Goal: Share content: Share content

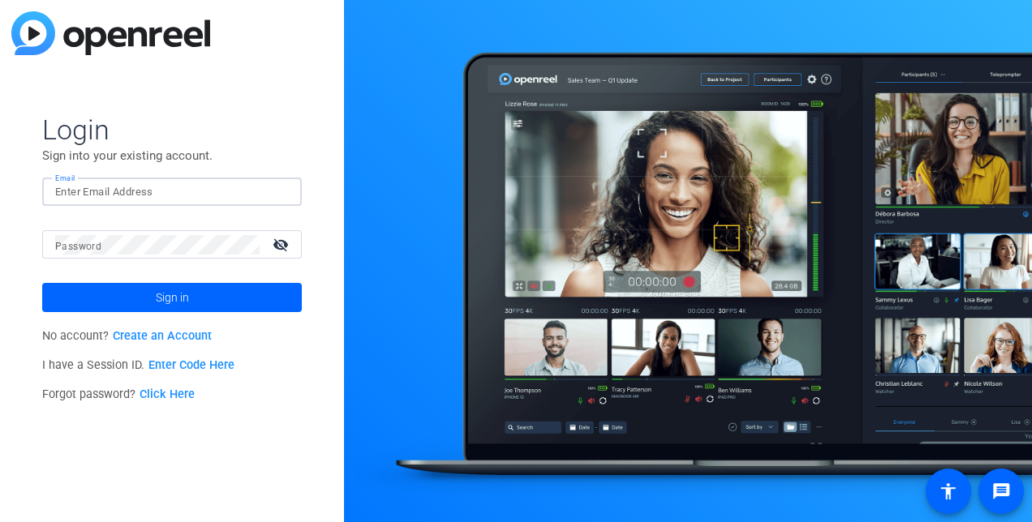
click at [168, 194] on input "Email" at bounding box center [172, 192] width 234 height 19
type input "andrew.yelenosky@cna.com"
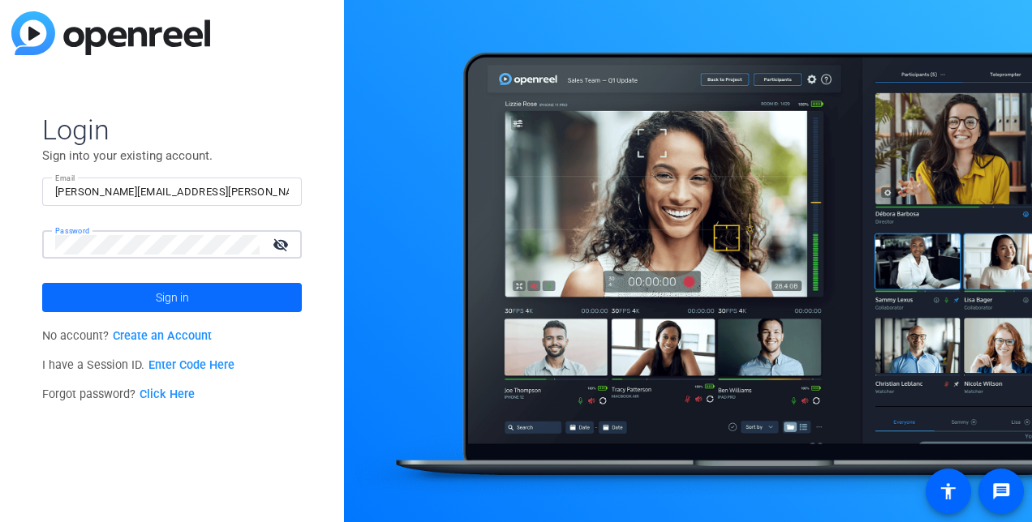
click at [204, 303] on span at bounding box center [172, 297] width 260 height 39
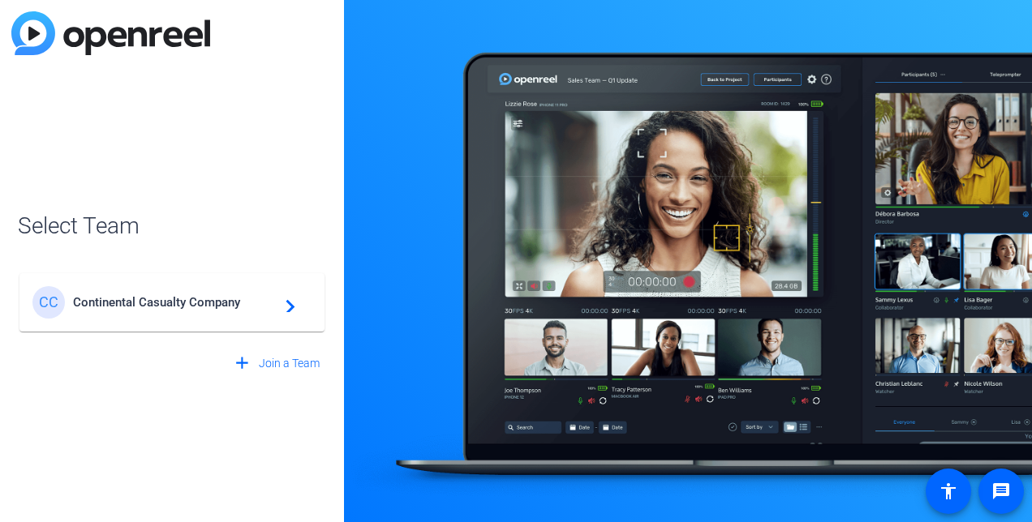
click at [269, 307] on span "Continental Casualty Company" at bounding box center [174, 302] width 203 height 15
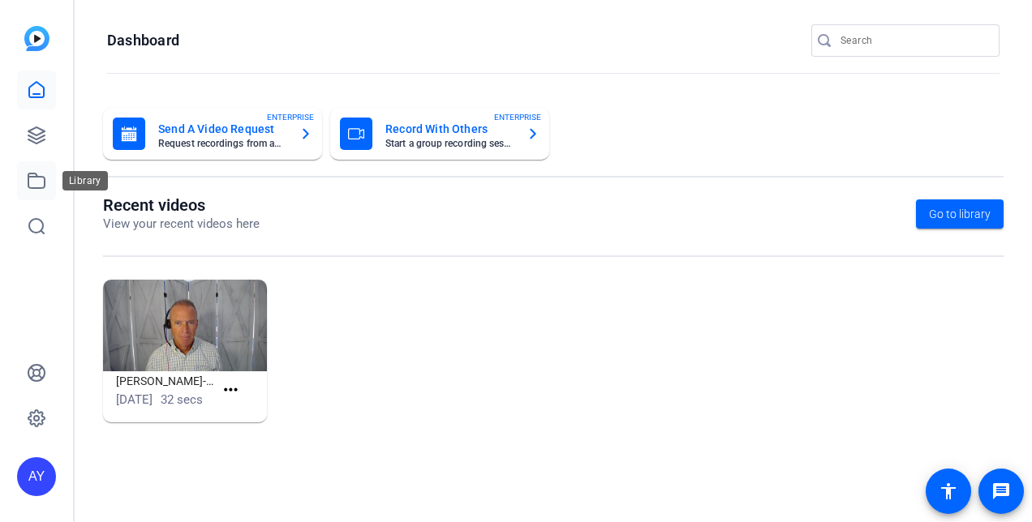
click at [31, 177] on icon at bounding box center [36, 181] width 16 height 15
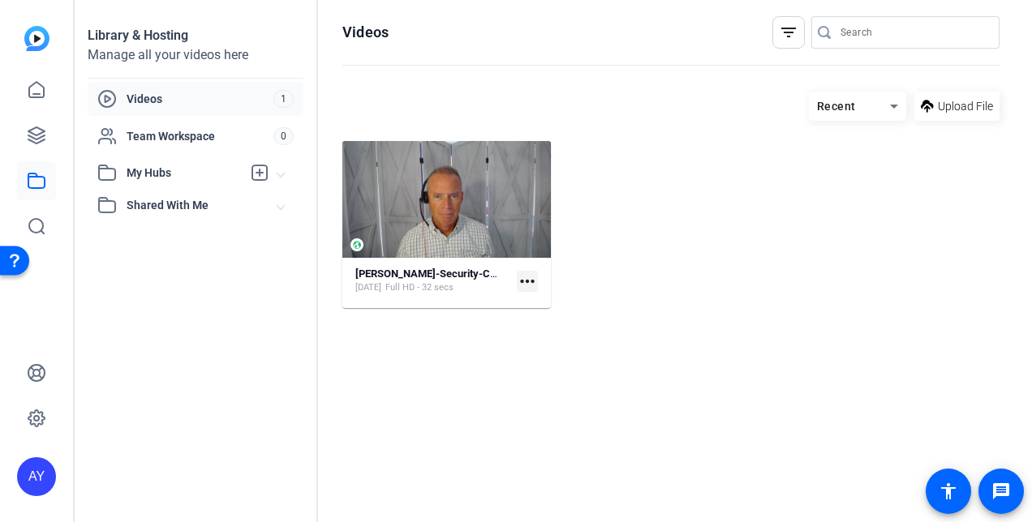
click at [531, 280] on mat-icon "more_horiz" at bounding box center [527, 281] width 21 height 21
click at [477, 213] on div at bounding box center [516, 261] width 1032 height 522
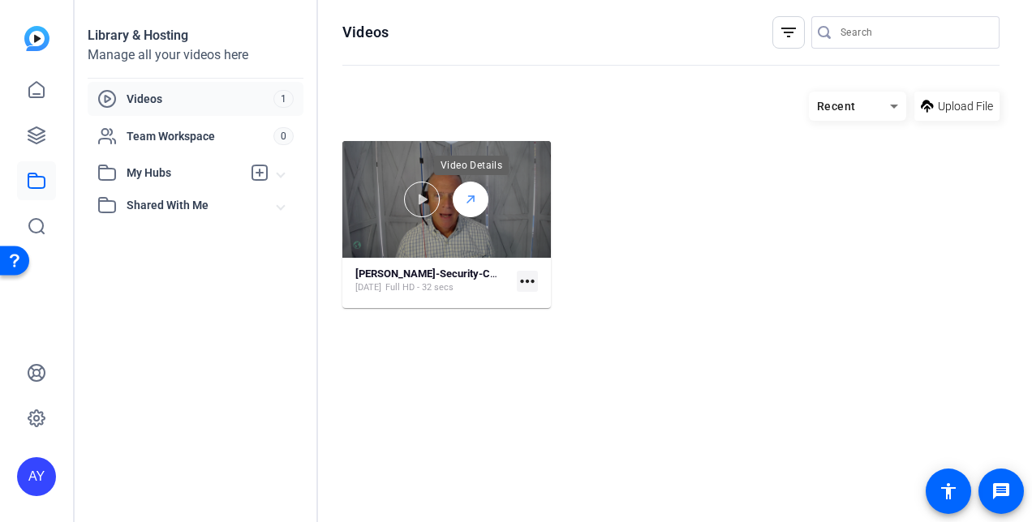
click at [473, 197] on line at bounding box center [470, 199] width 6 height 6
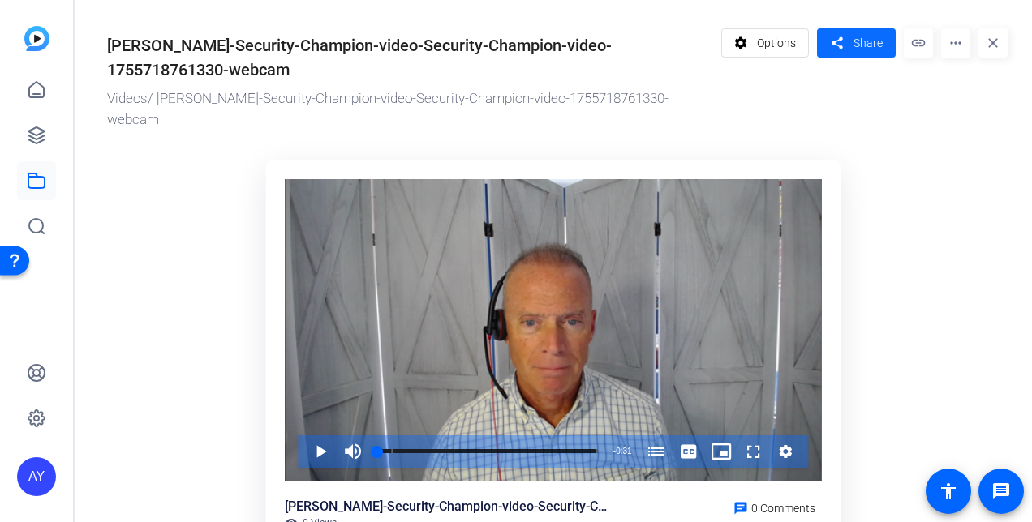
click at [853, 37] on span "Share" at bounding box center [867, 43] width 29 height 17
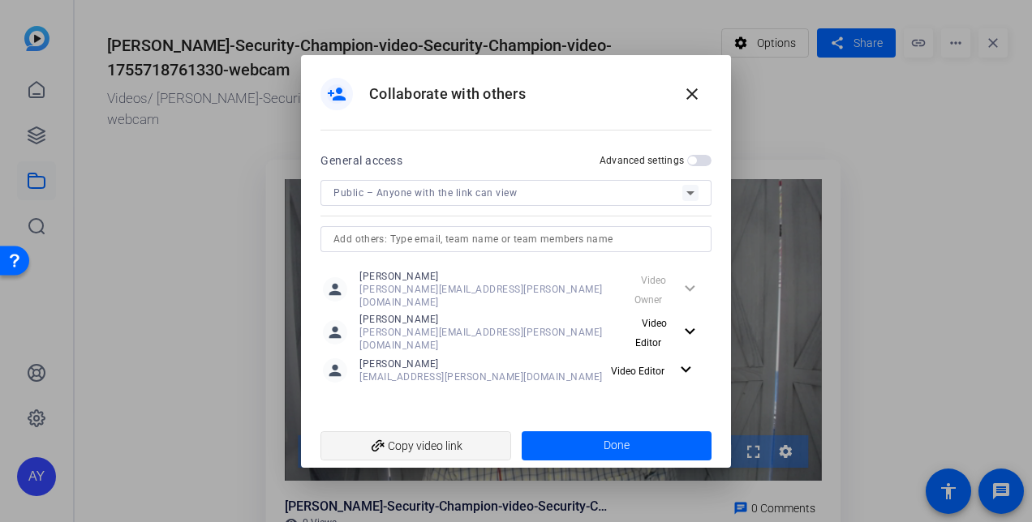
click at [452, 433] on span "add_link Copy video link" at bounding box center [415, 446] width 165 height 31
click at [692, 198] on icon at bounding box center [690, 192] width 19 height 19
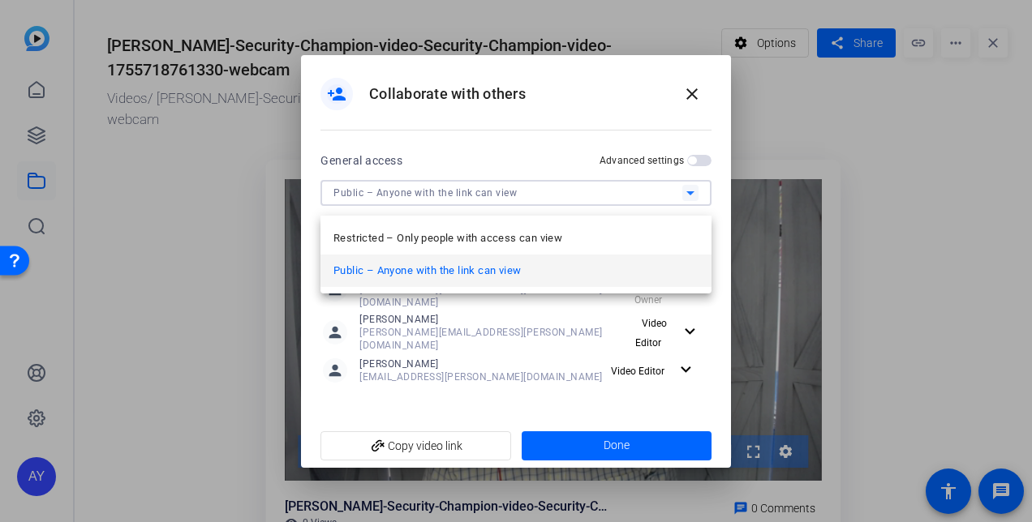
click at [552, 157] on div at bounding box center [516, 261] width 1032 height 522
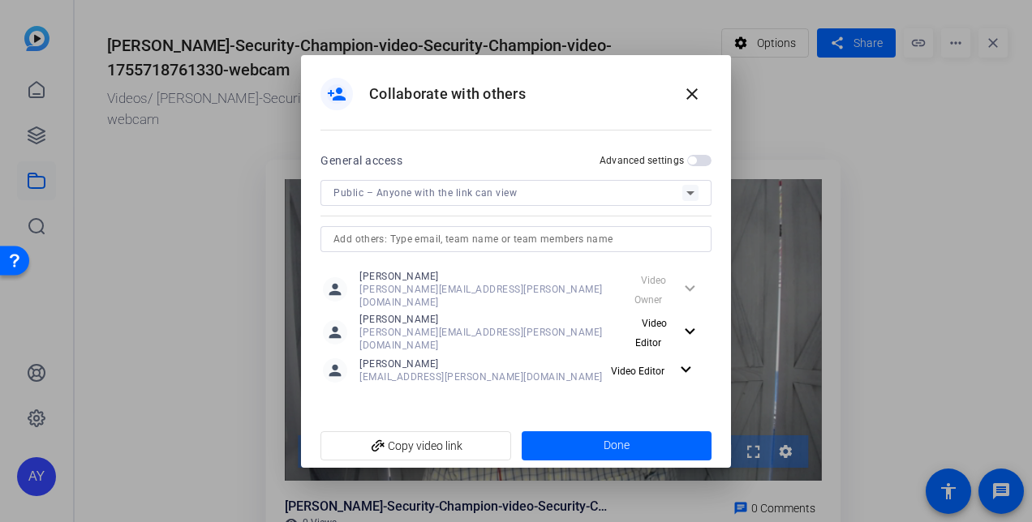
click at [706, 166] on span "button" at bounding box center [699, 160] width 24 height 11
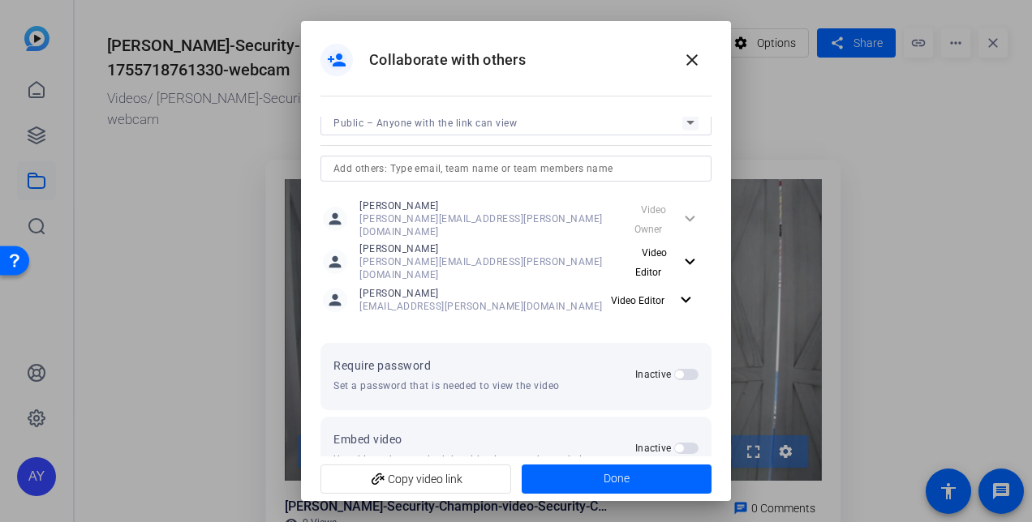
scroll to position [56, 0]
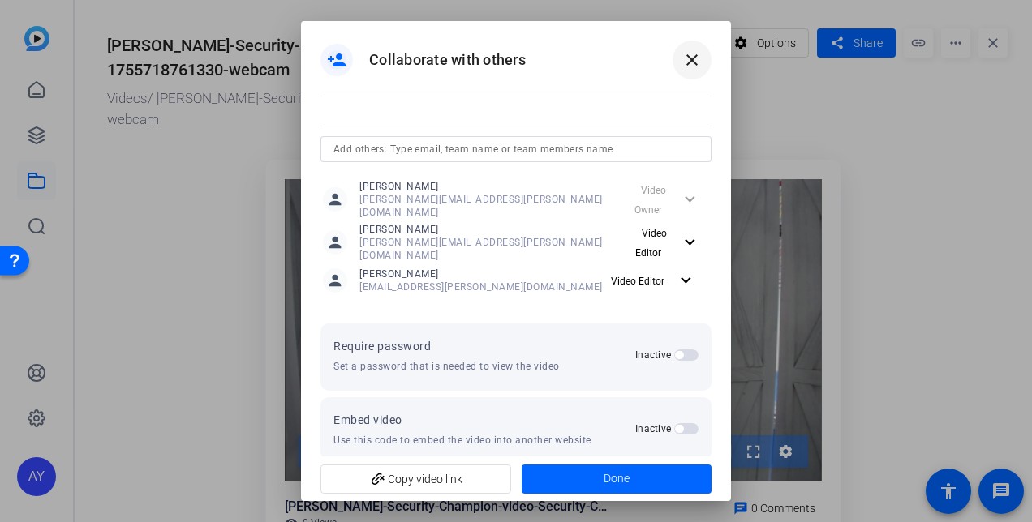
click at [684, 58] on mat-icon "close" at bounding box center [691, 59] width 19 height 19
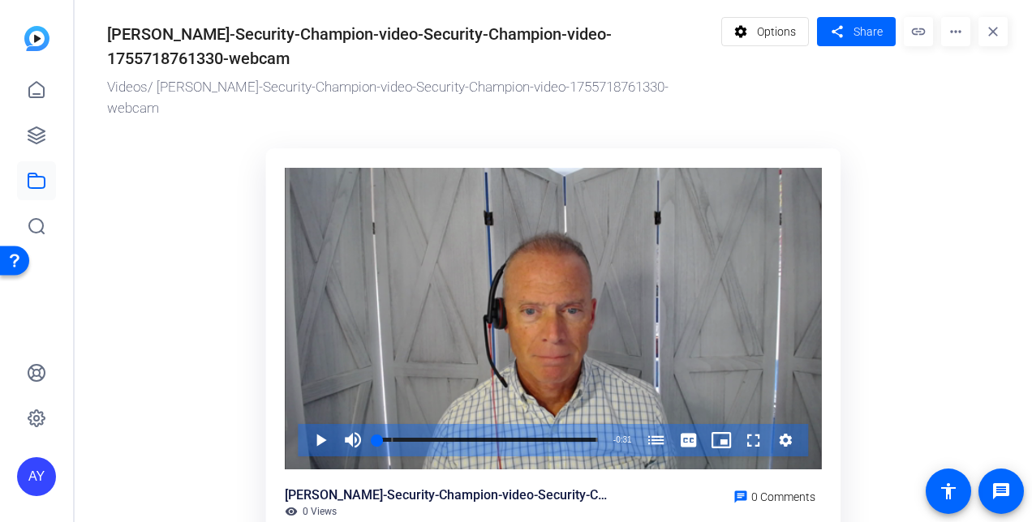
scroll to position [0, 0]
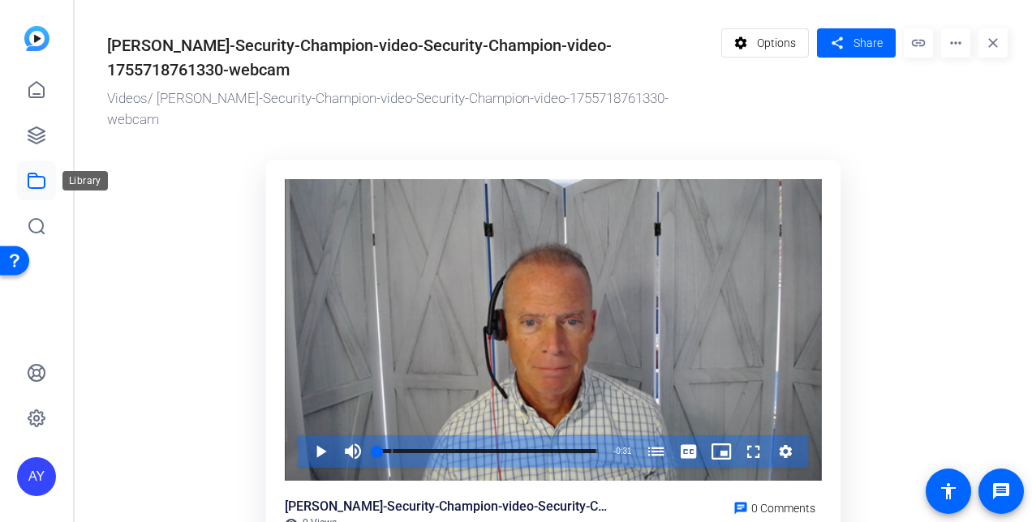
click at [33, 178] on icon at bounding box center [36, 180] width 19 height 19
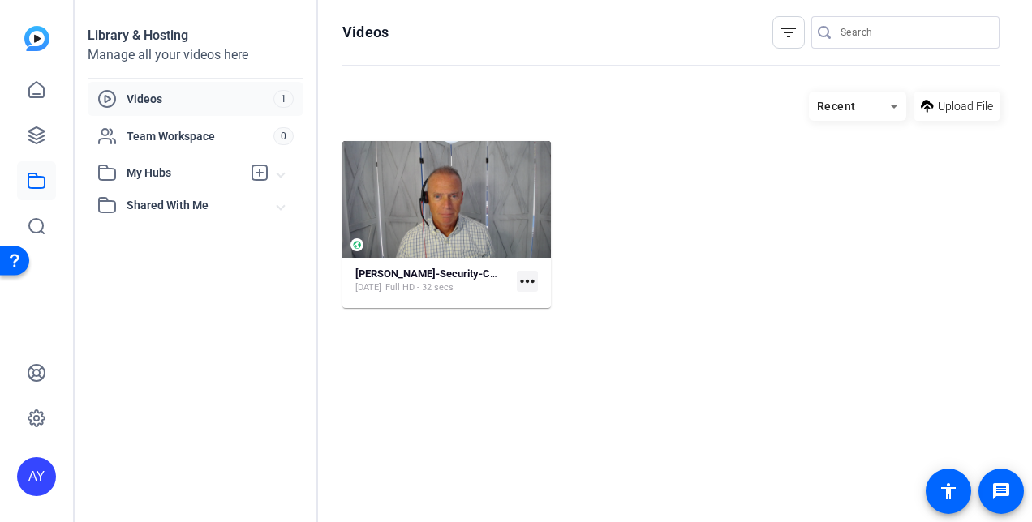
click at [284, 172] on mat-expansion-panel-header "My Hubs" at bounding box center [196, 173] width 216 height 32
click at [173, 136] on span "Team Workspace" at bounding box center [200, 136] width 147 height 16
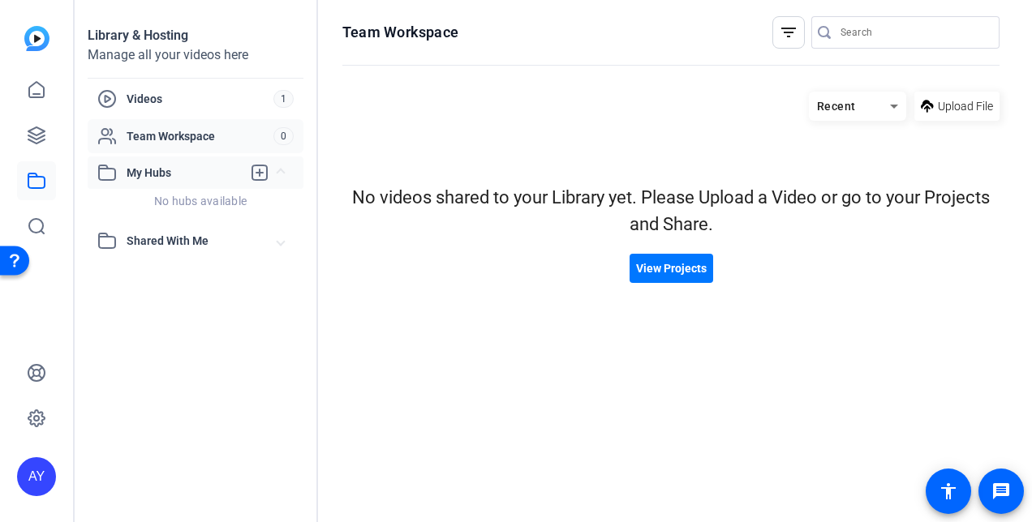
click at [167, 170] on span "My Hubs" at bounding box center [184, 173] width 115 height 17
click at [172, 208] on span "Shared With Me" at bounding box center [202, 205] width 151 height 17
click at [151, 95] on span "Videos" at bounding box center [200, 99] width 147 height 16
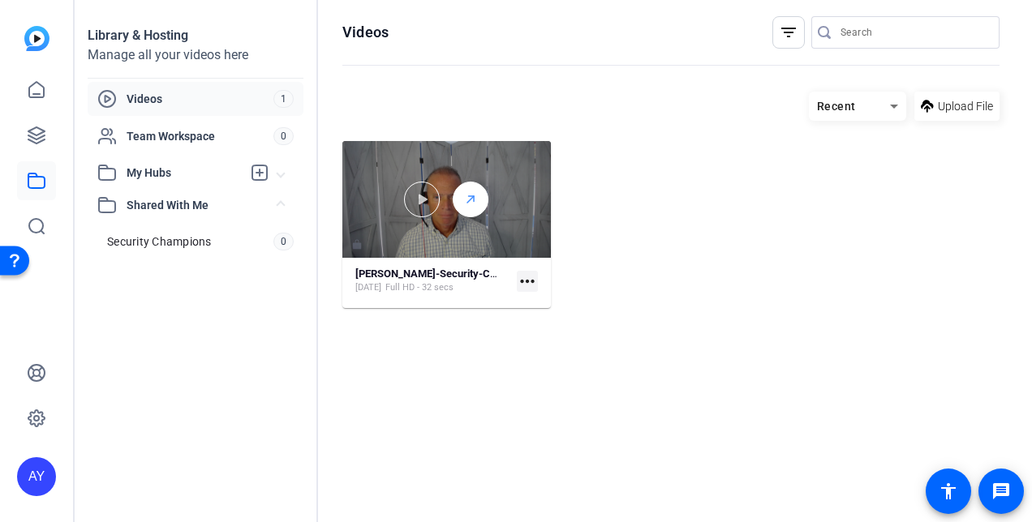
click at [482, 192] on div at bounding box center [471, 200] width 36 height 36
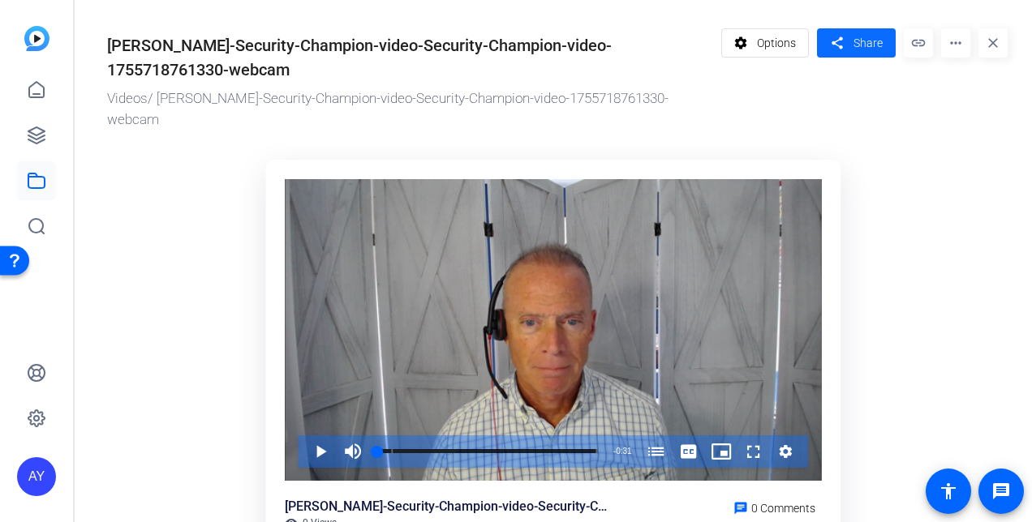
click at [863, 41] on span "Share" at bounding box center [867, 43] width 29 height 17
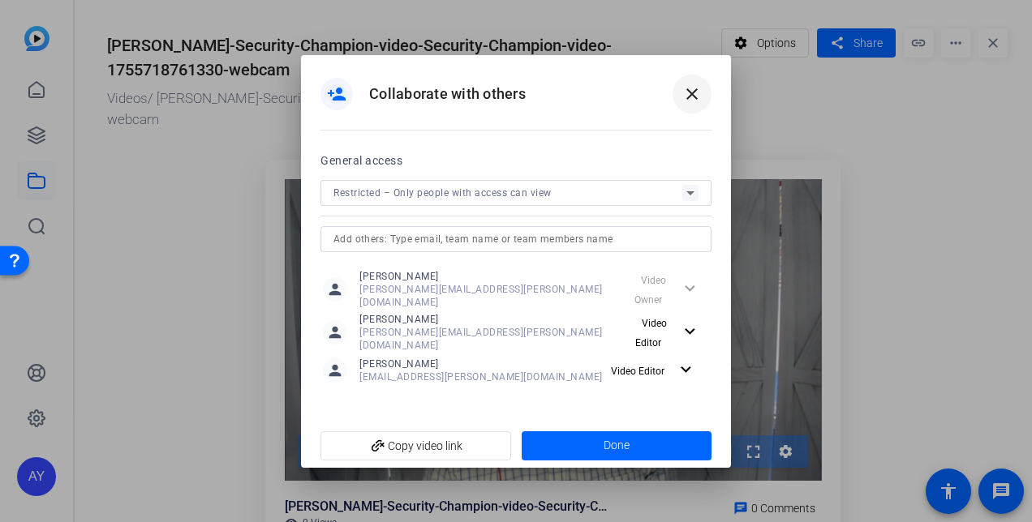
click at [698, 101] on mat-icon "close" at bounding box center [691, 93] width 19 height 19
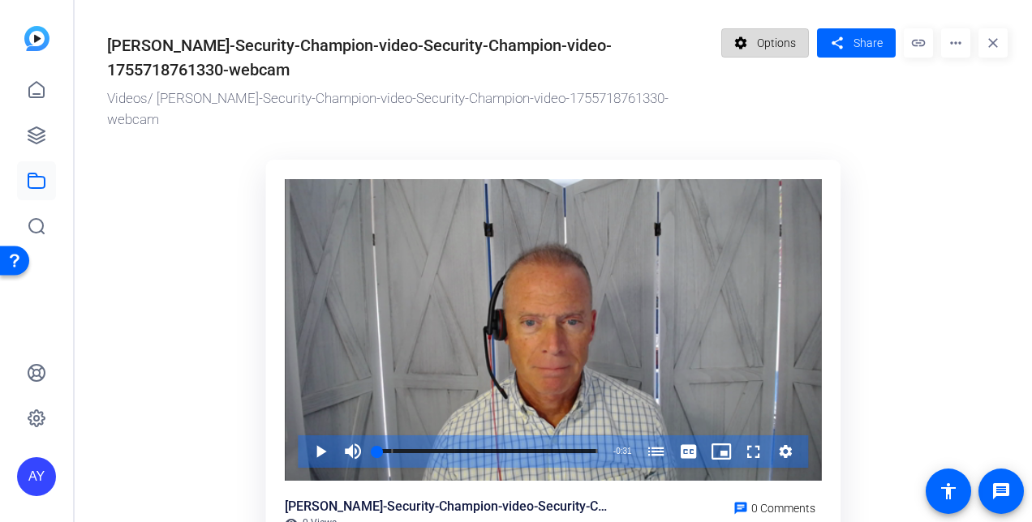
click at [777, 44] on span "Options" at bounding box center [776, 43] width 39 height 31
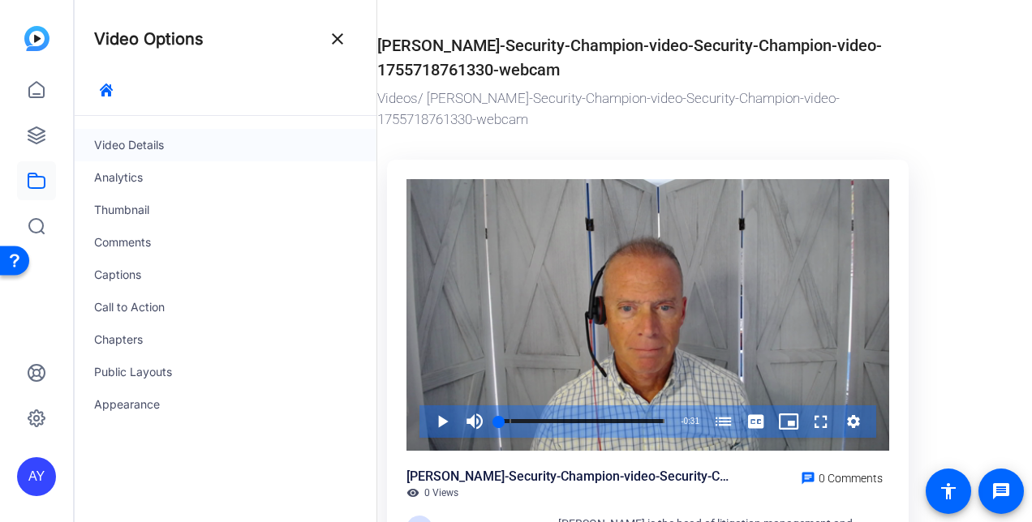
click at [143, 143] on div "Video Details" at bounding box center [226, 145] width 302 height 32
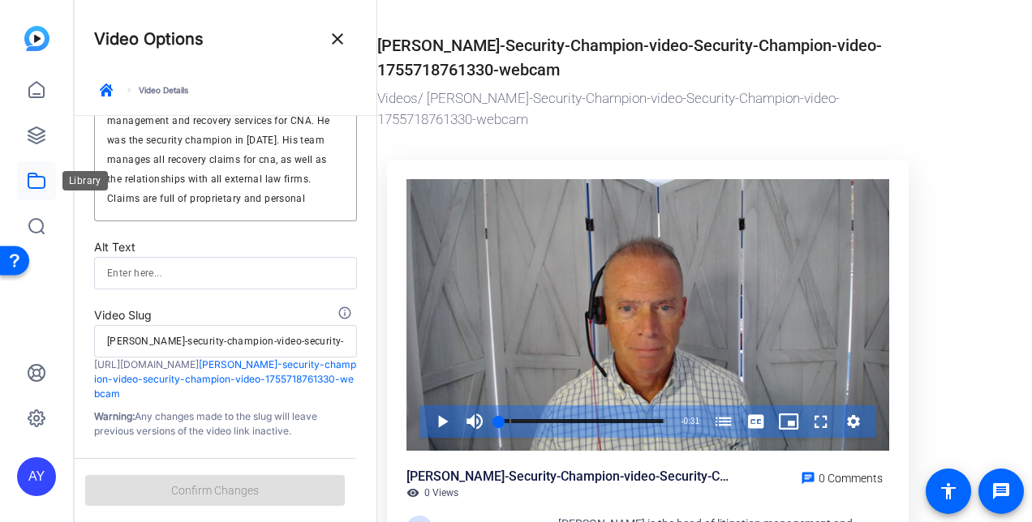
click at [35, 178] on icon at bounding box center [36, 180] width 19 height 19
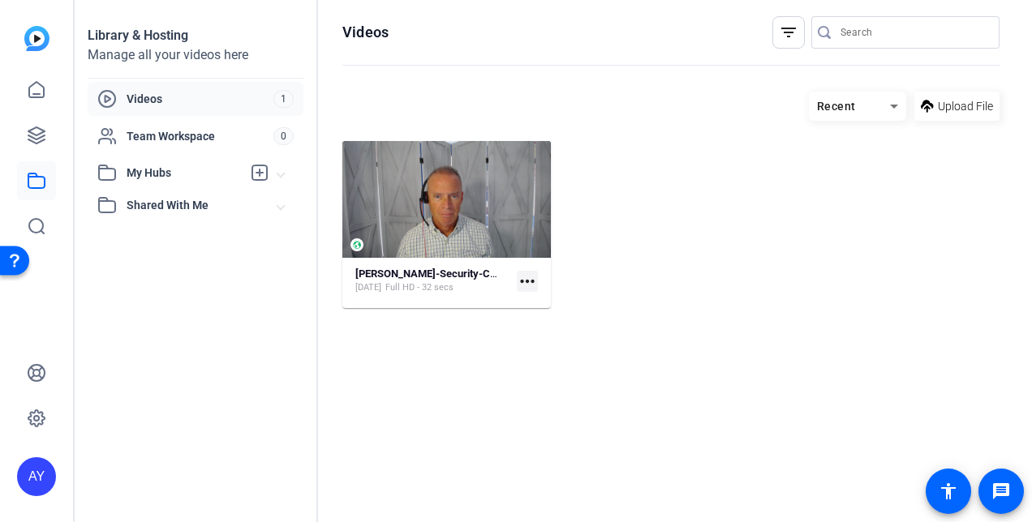
click at [281, 172] on span at bounding box center [280, 173] width 6 height 17
click at [479, 371] on hosting-listing "Recent Upload File Robert-McDade-Security-Champion-video-Security-Champion-vide…" at bounding box center [670, 291] width 657 height 415
click at [43, 131] on icon at bounding box center [36, 135] width 16 height 16
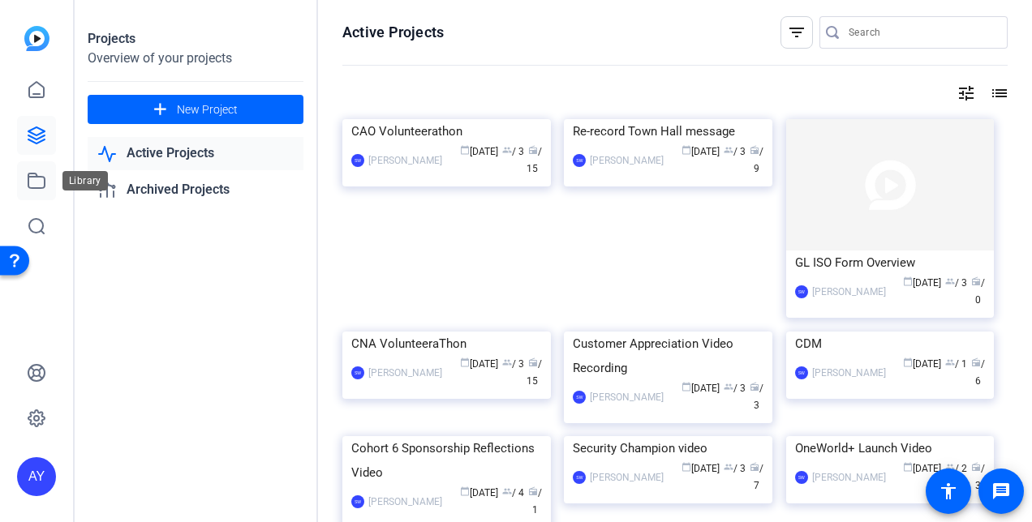
click at [32, 181] on icon at bounding box center [36, 180] width 19 height 19
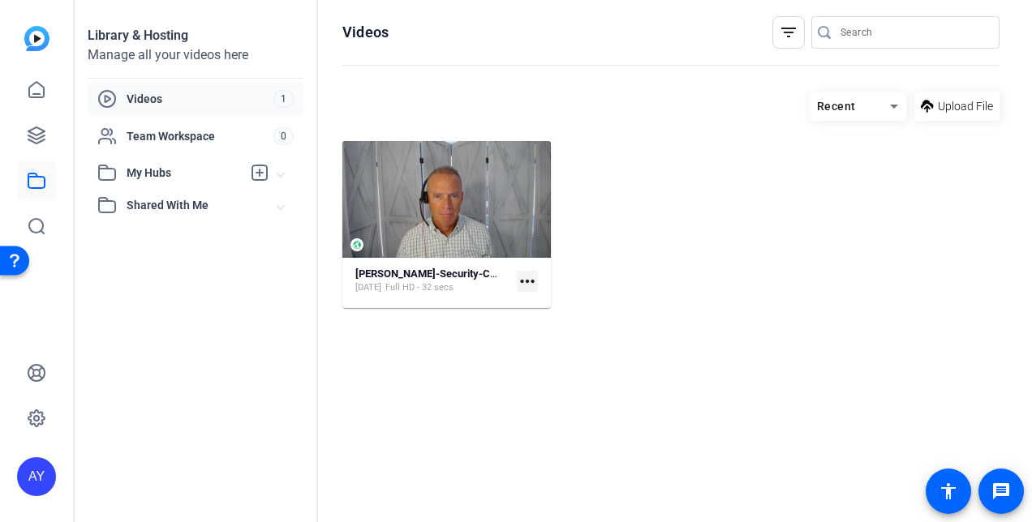
click at [170, 172] on span "My Hubs" at bounding box center [184, 173] width 115 height 17
click at [288, 173] on mat-expansion-panel-header "My Hubs" at bounding box center [196, 173] width 216 height 32
click at [166, 166] on span "My Hubs" at bounding box center [184, 173] width 115 height 17
click at [169, 170] on span "My Hubs" at bounding box center [184, 173] width 115 height 17
drag, startPoint x: 169, startPoint y: 170, endPoint x: 286, endPoint y: 172, distance: 116.8
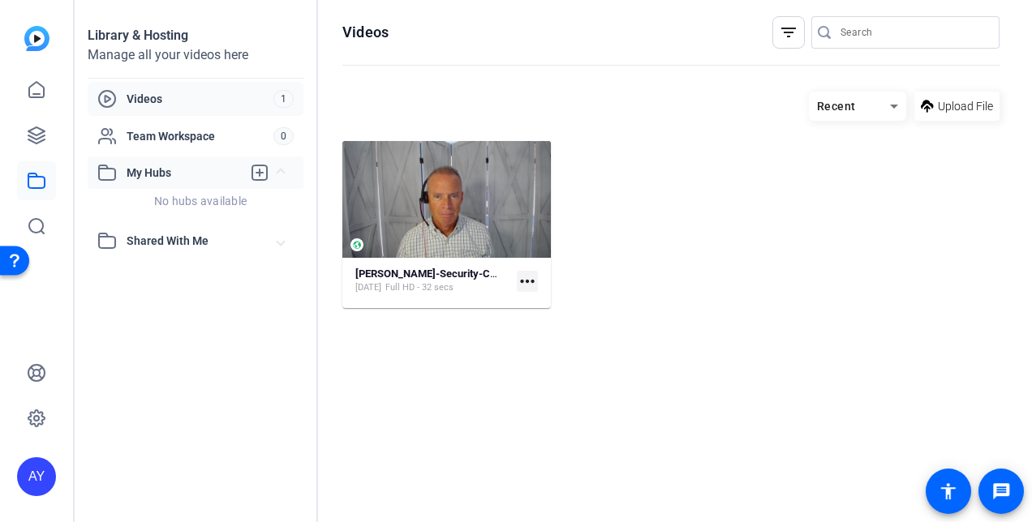
click at [286, 172] on mat-expansion-panel-header "My Hubs" at bounding box center [196, 173] width 216 height 32
click at [282, 243] on span at bounding box center [280, 241] width 6 height 17
click at [282, 172] on span at bounding box center [280, 173] width 6 height 17
click at [281, 248] on span at bounding box center [280, 241] width 6 height 17
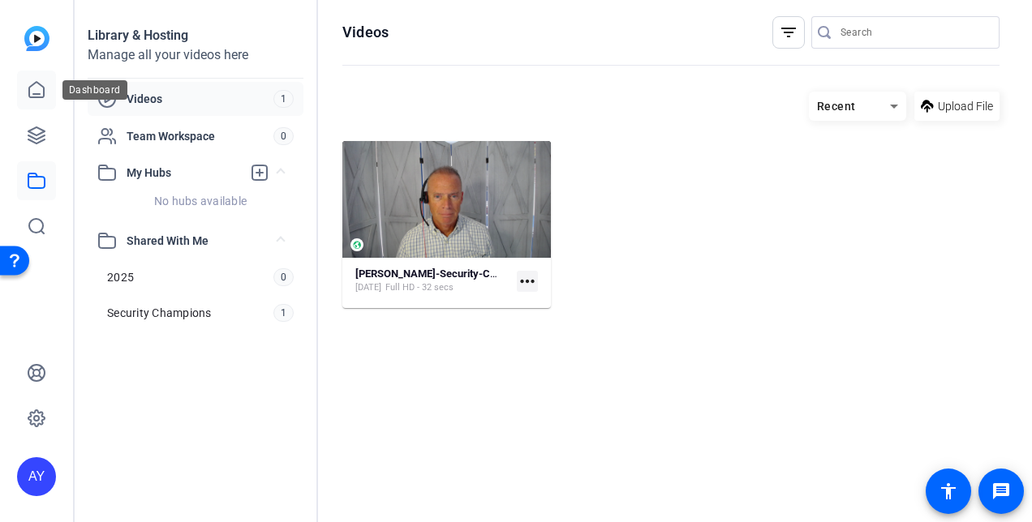
click at [30, 88] on icon at bounding box center [36, 89] width 19 height 19
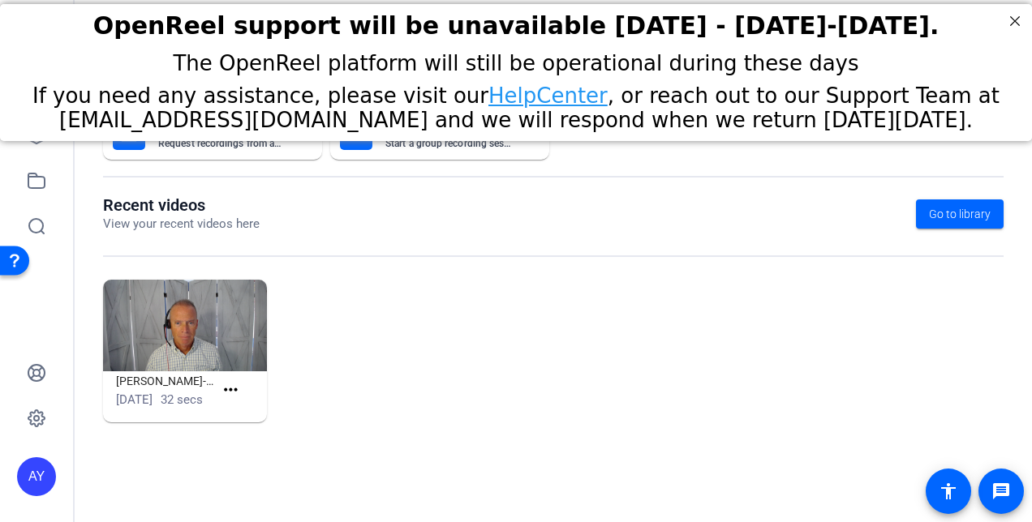
click at [559, 346] on div "Robert-McDade-Security-Champion-video-Security-Champion-video-1755718761330-web…" at bounding box center [553, 359] width 901 height 159
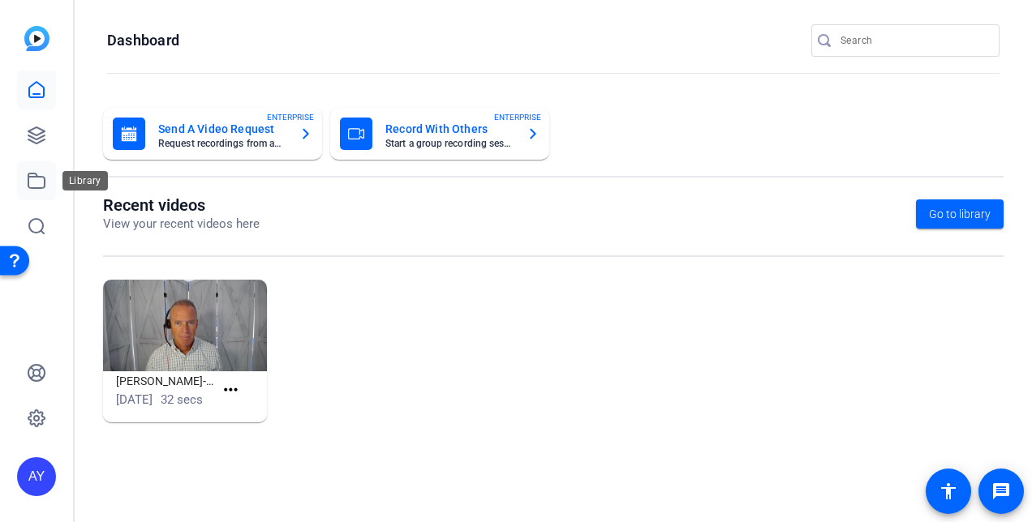
click at [31, 180] on icon at bounding box center [36, 180] width 19 height 19
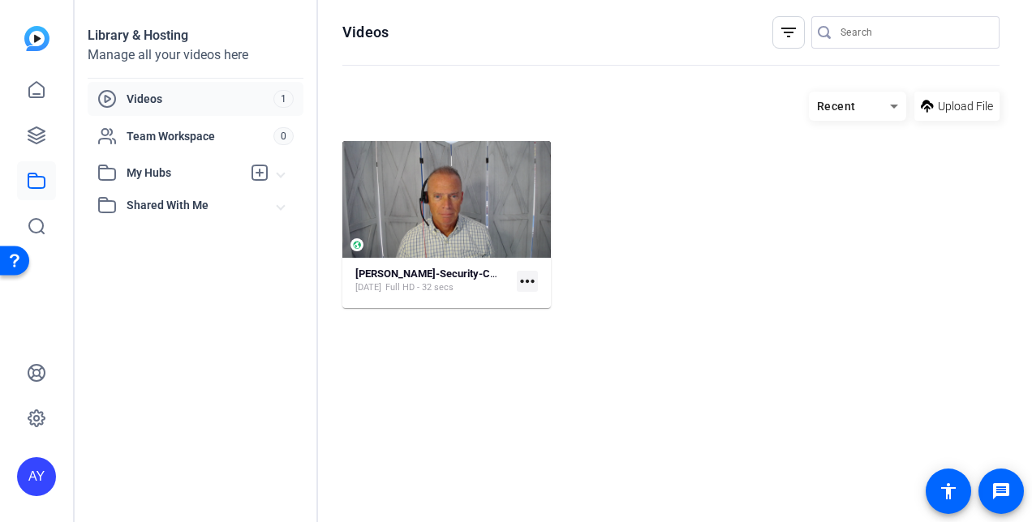
click at [170, 324] on div "Library & Hosting Manage all your videos here Videos 1 Team Workspace 0 My Hubs…" at bounding box center [196, 261] width 243 height 522
click at [34, 34] on img at bounding box center [36, 38] width 25 height 25
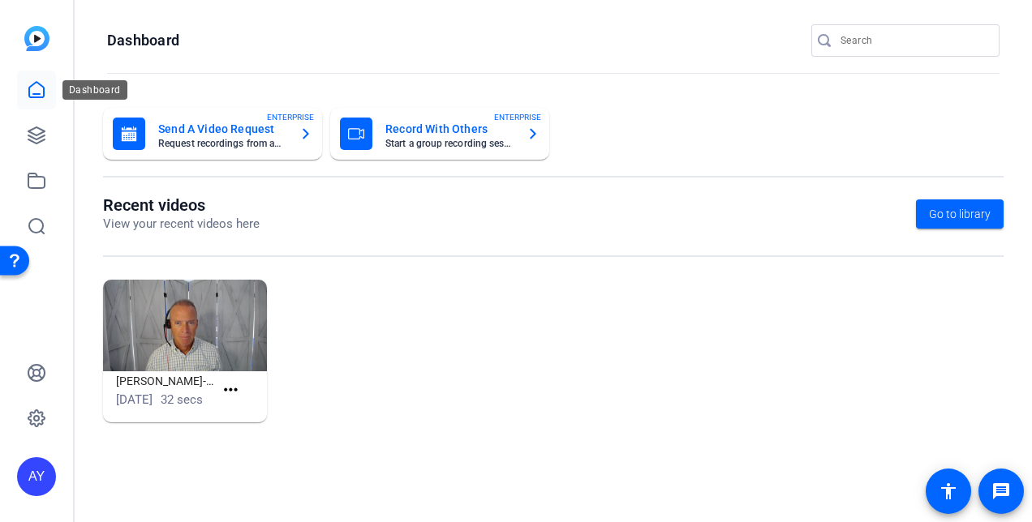
click at [34, 89] on icon at bounding box center [36, 89] width 19 height 19
click at [35, 131] on icon at bounding box center [36, 135] width 19 height 19
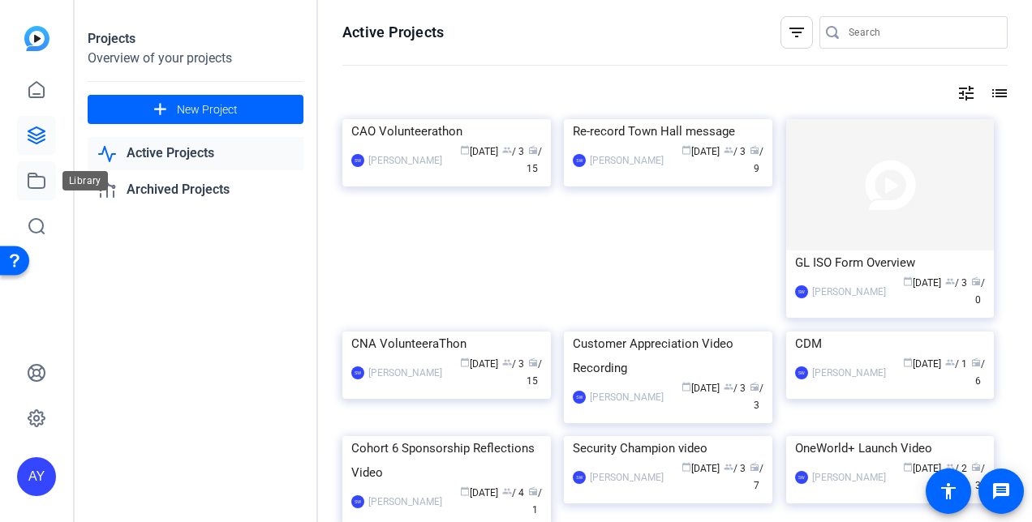
click at [32, 179] on icon at bounding box center [36, 180] width 19 height 19
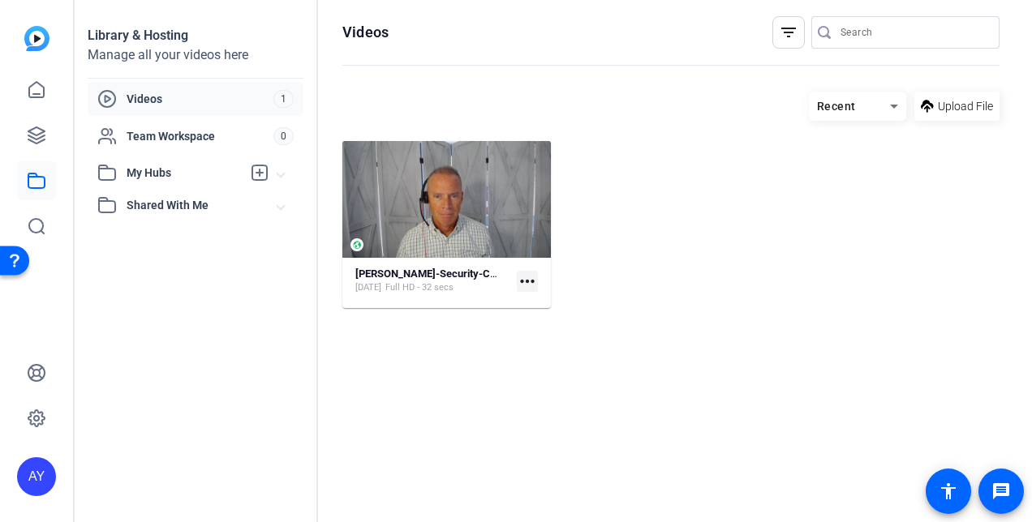
click at [152, 92] on span "Videos" at bounding box center [200, 99] width 147 height 16
click at [286, 172] on mat-expansion-panel-header "My Hubs" at bounding box center [196, 173] width 216 height 32
click at [292, 247] on mat-expansion-panel-header "Shared With Me" at bounding box center [196, 241] width 216 height 32
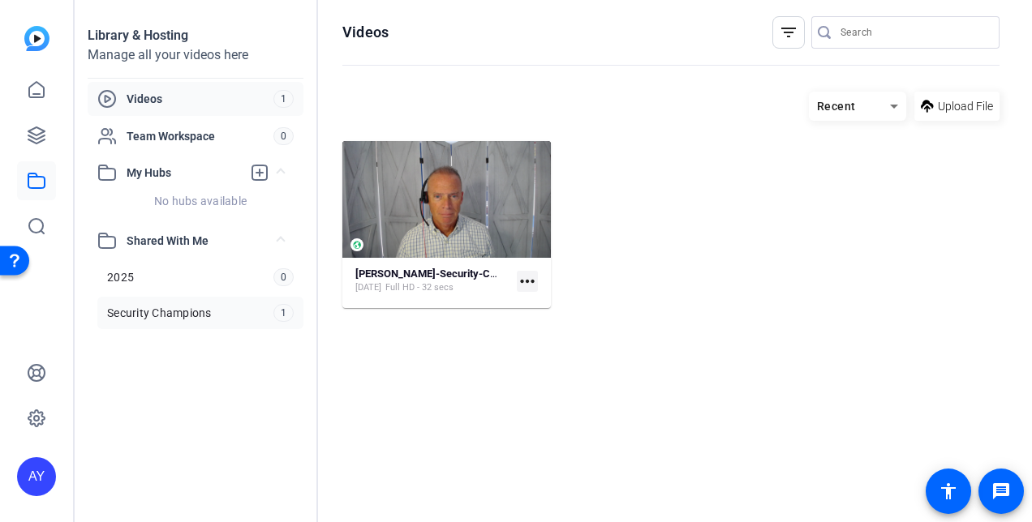
click at [211, 311] on span "Security Champions" at bounding box center [159, 313] width 105 height 16
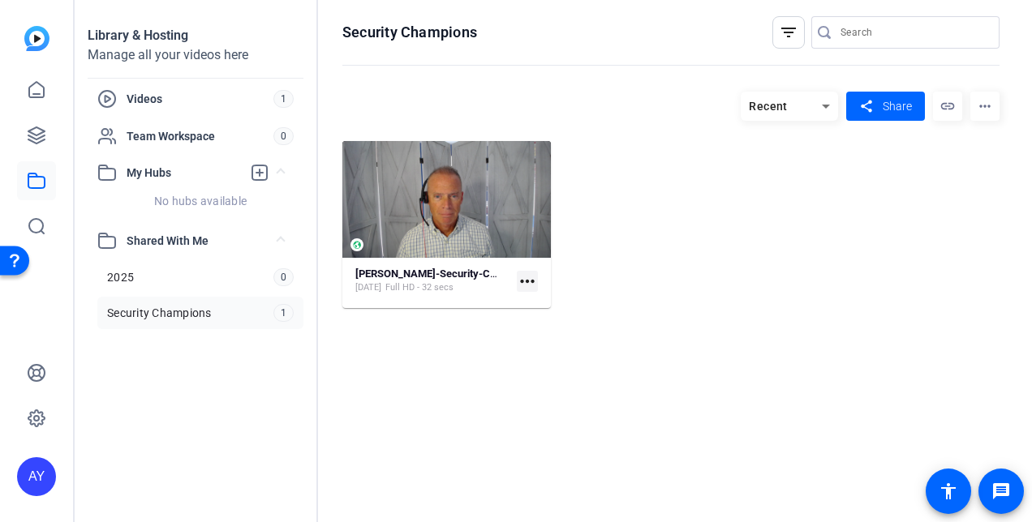
click at [534, 85] on hosting-toolbar "Recent share Share link more_horiz" at bounding box center [670, 113] width 657 height 58
click at [135, 174] on span "My Hubs" at bounding box center [184, 173] width 115 height 17
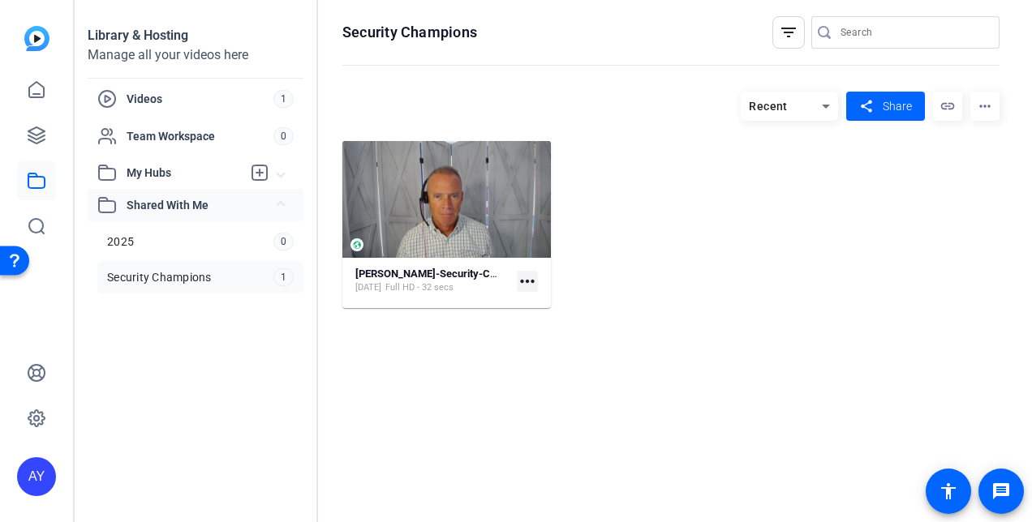
click at [168, 204] on span "Shared With Me" at bounding box center [202, 205] width 151 height 17
click at [282, 169] on span at bounding box center [280, 173] width 6 height 17
click at [273, 242] on span "Shared With Me" at bounding box center [202, 241] width 151 height 17
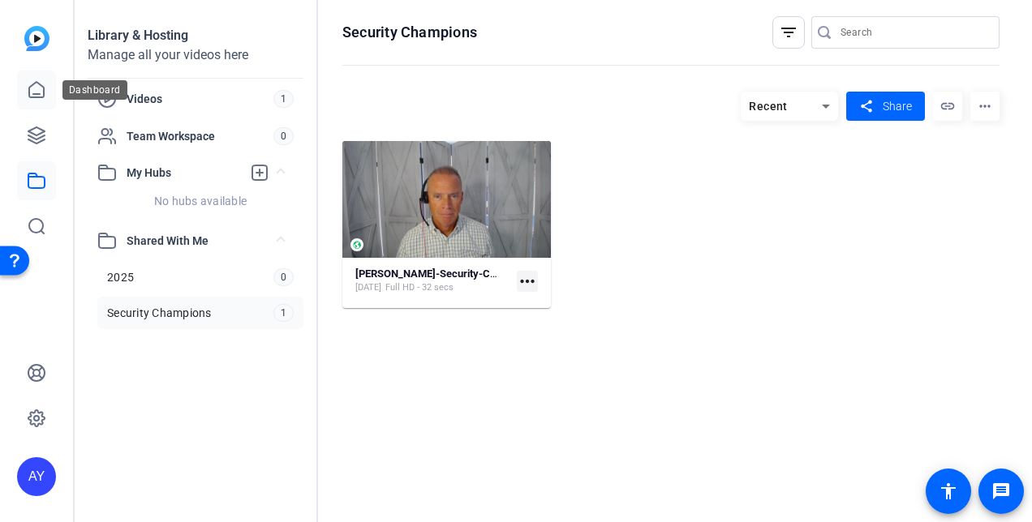
click at [42, 90] on icon at bounding box center [36, 89] width 19 height 19
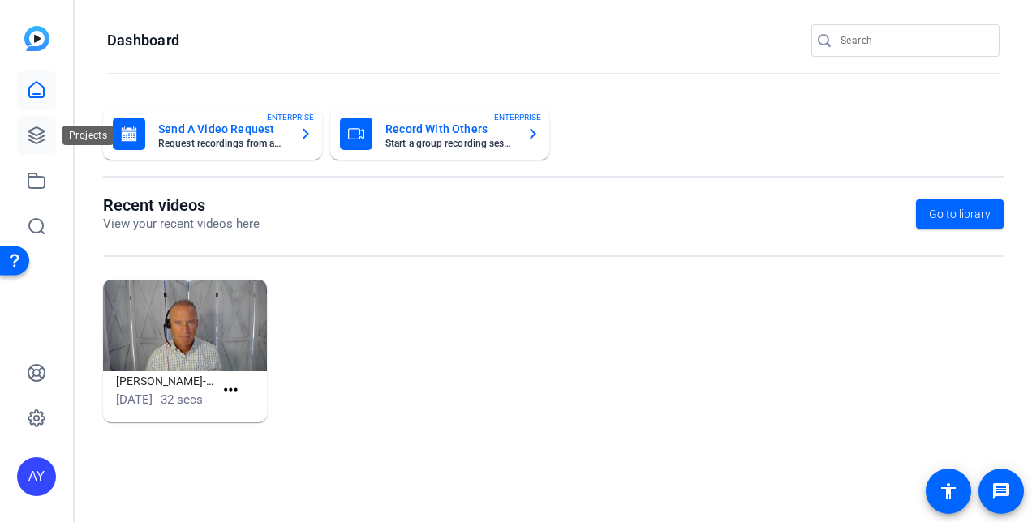
click at [40, 142] on icon at bounding box center [36, 135] width 16 height 16
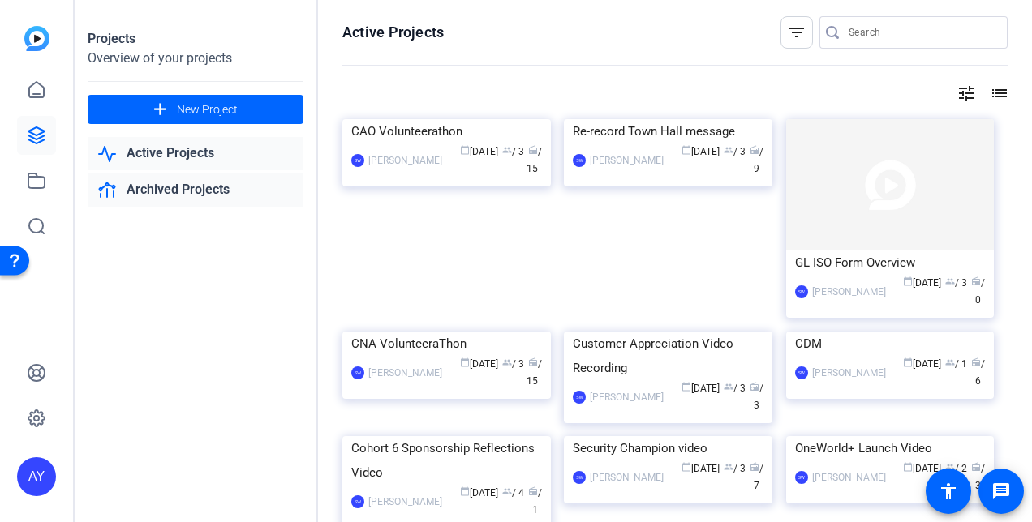
click at [174, 183] on link "Archived Projects" at bounding box center [196, 190] width 216 height 33
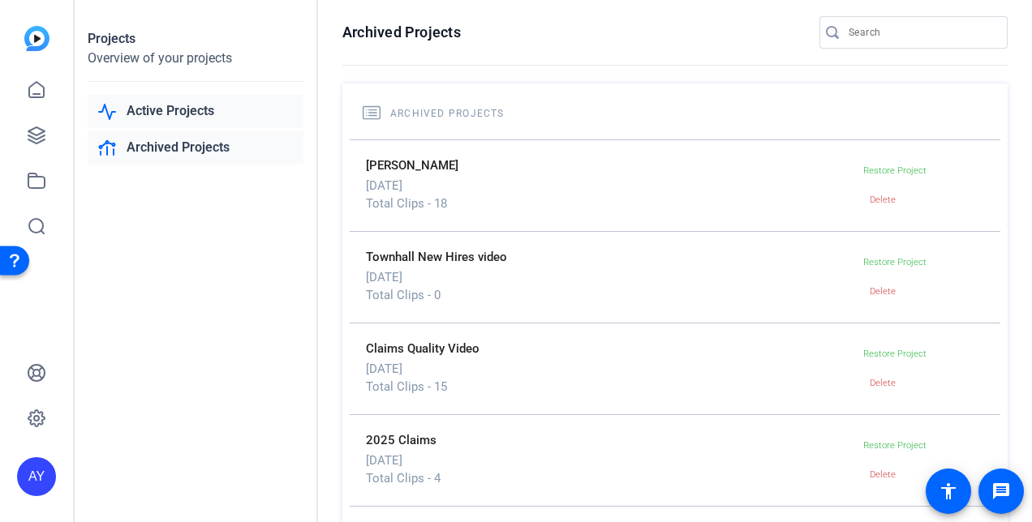
click at [182, 103] on link "Active Projects" at bounding box center [196, 111] width 216 height 33
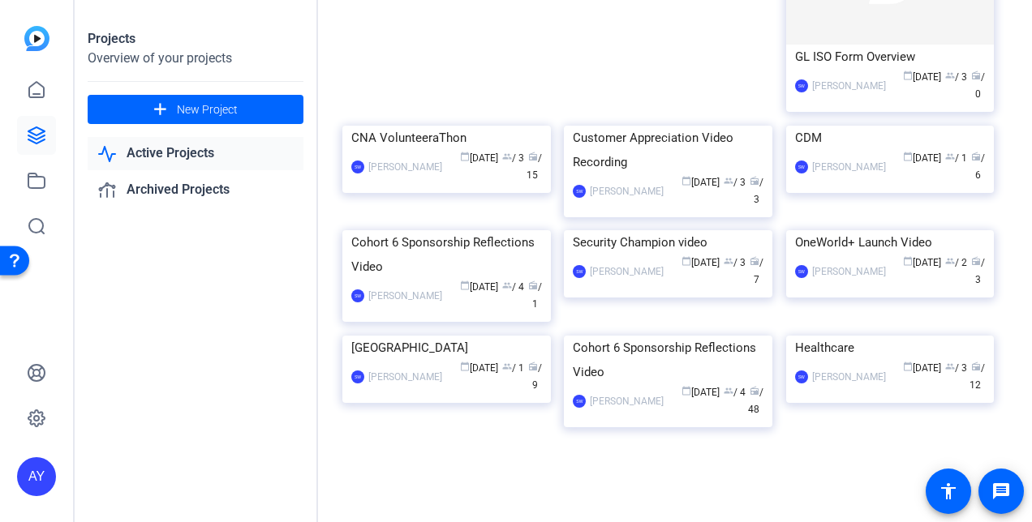
scroll to position [566, 0]
click at [428, 336] on img at bounding box center [446, 336] width 209 height 0
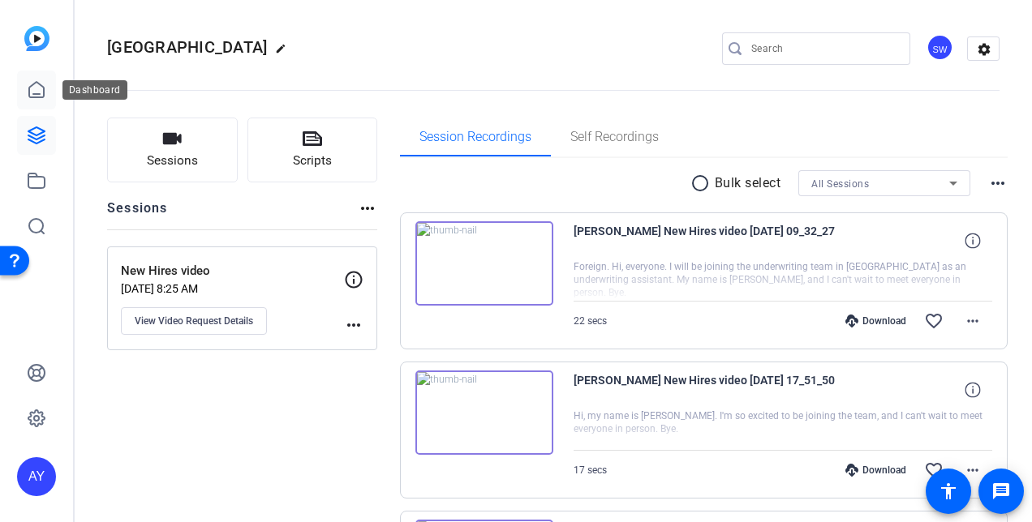
click at [33, 88] on icon at bounding box center [36, 89] width 19 height 19
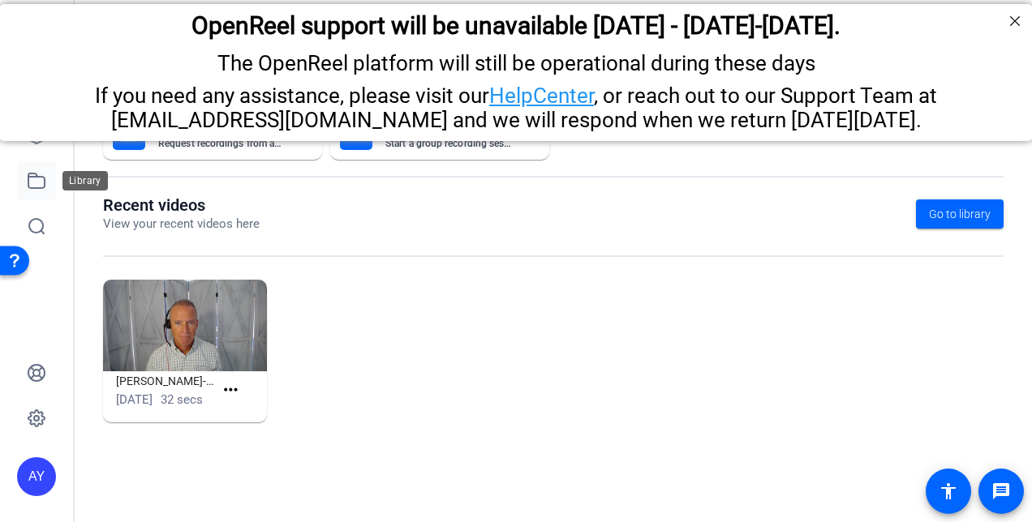
click at [29, 186] on icon at bounding box center [36, 180] width 19 height 19
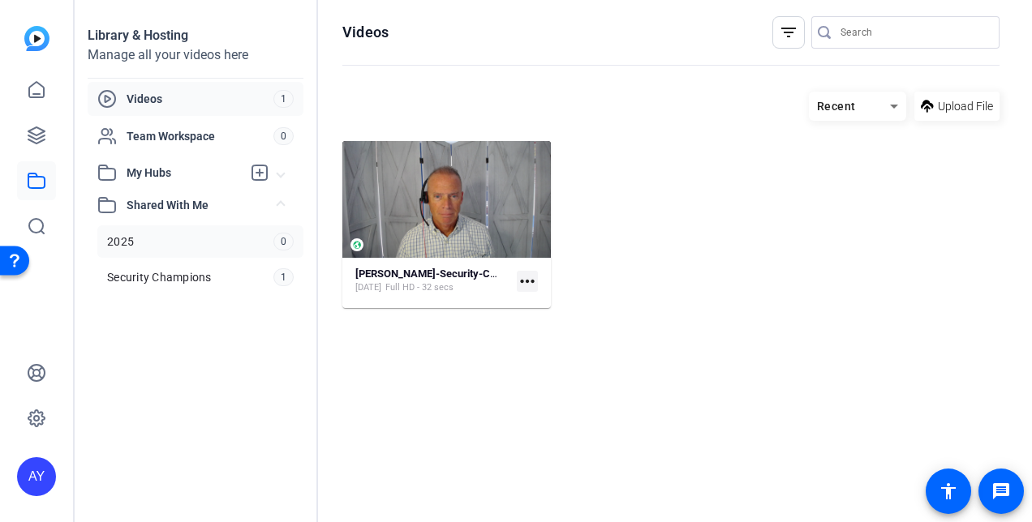
click at [126, 234] on span "2025" at bounding box center [120, 242] width 27 height 16
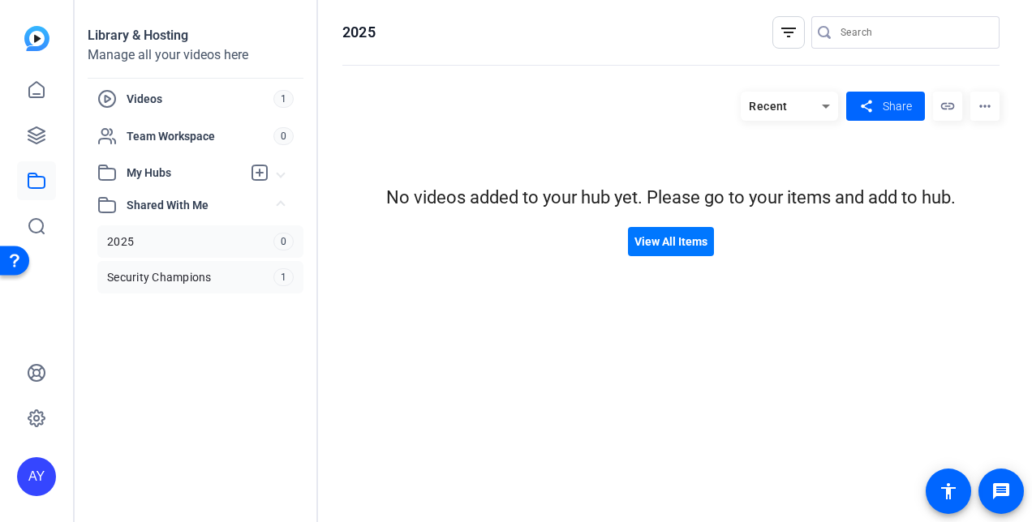
click at [131, 276] on span "Security Champions" at bounding box center [159, 277] width 105 height 16
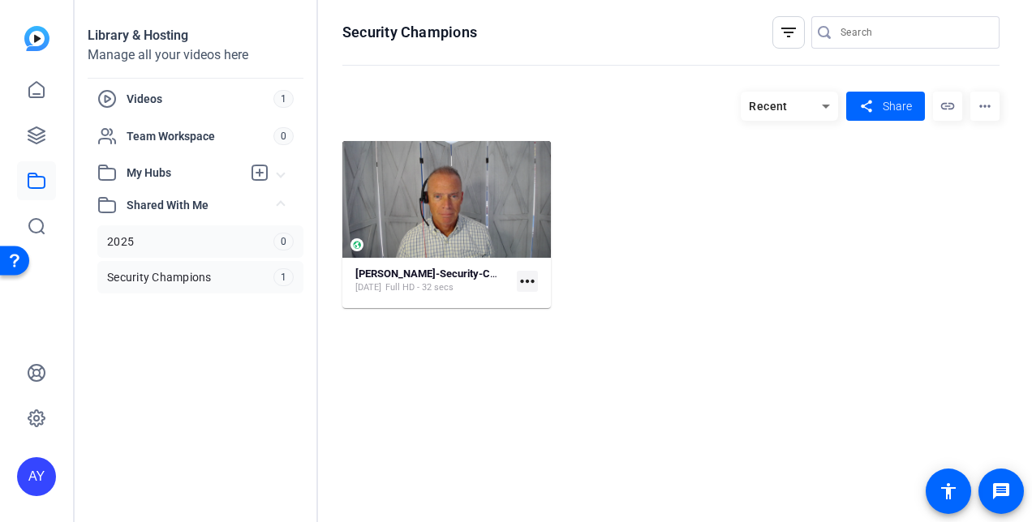
click at [123, 239] on span "2025" at bounding box center [120, 242] width 27 height 16
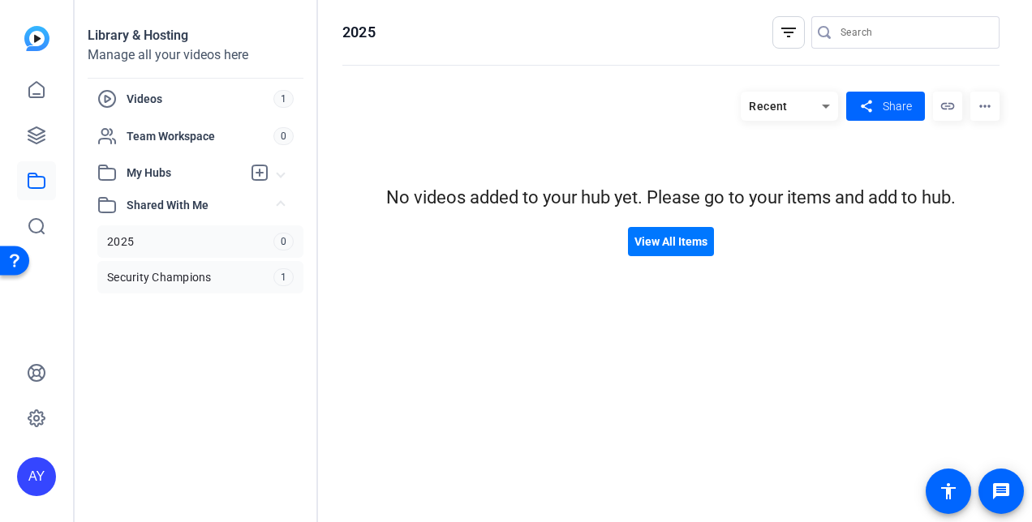
click at [164, 274] on span "Security Champions" at bounding box center [159, 277] width 105 height 16
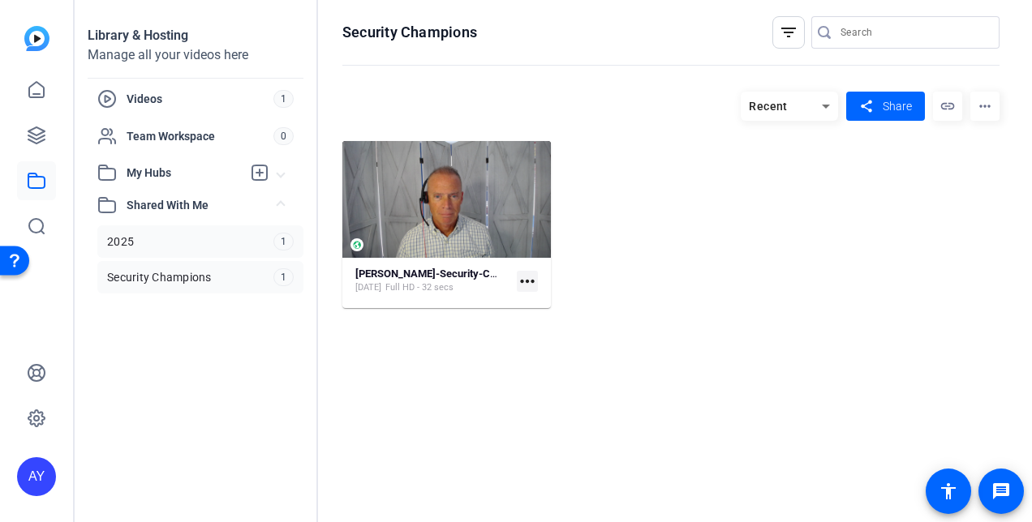
click at [172, 239] on link "2025 1" at bounding box center [200, 242] width 206 height 32
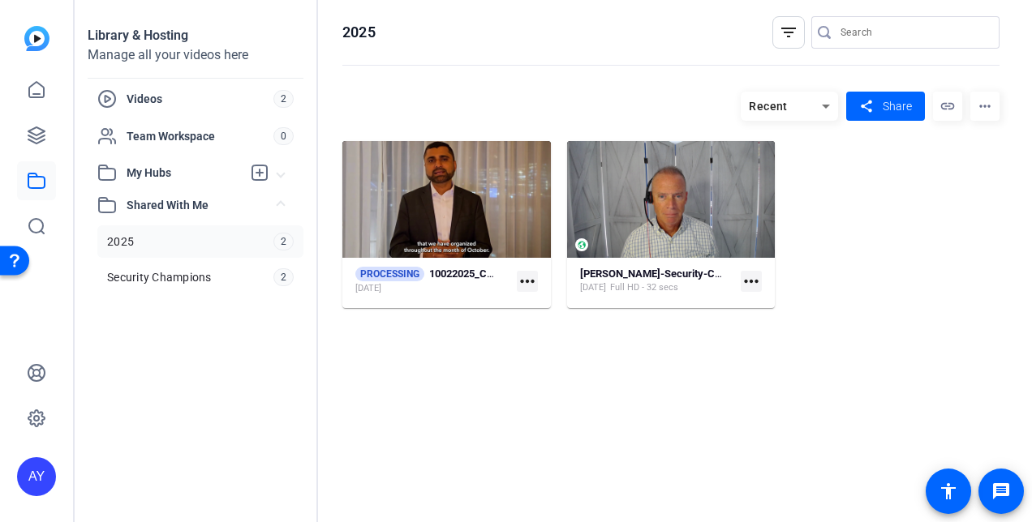
click at [235, 237] on link "2025 2" at bounding box center [200, 242] width 206 height 32
click at [117, 239] on span "2025" at bounding box center [120, 242] width 27 height 16
click at [873, 99] on mat-icon "share" at bounding box center [866, 107] width 20 height 22
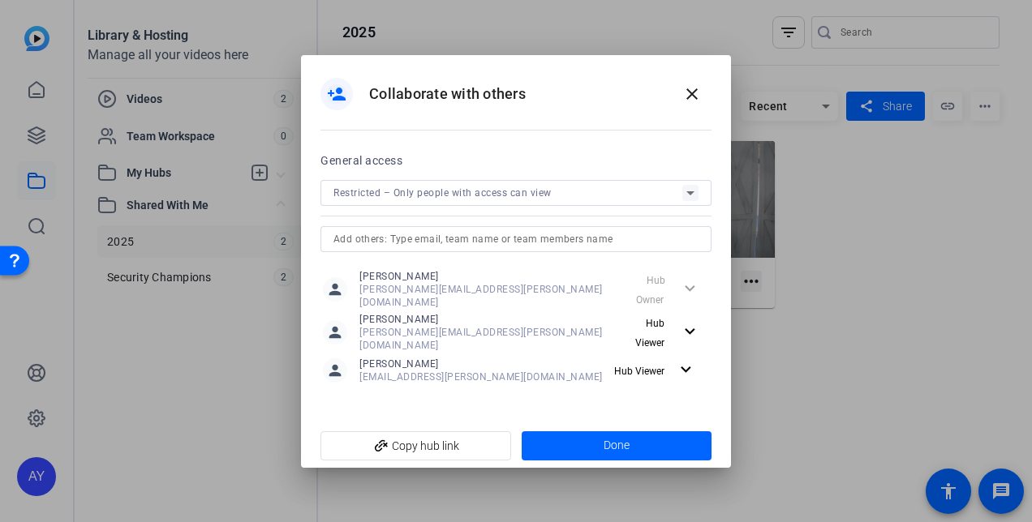
click at [514, 248] on input "text" at bounding box center [515, 239] width 365 height 19
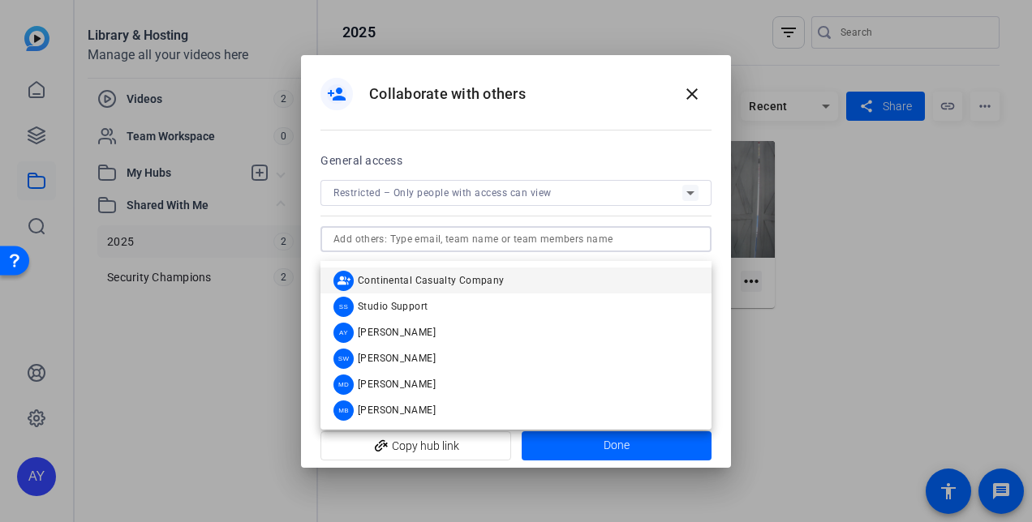
paste input "[EMAIL_ADDRESS][DOMAIN_NAME]"
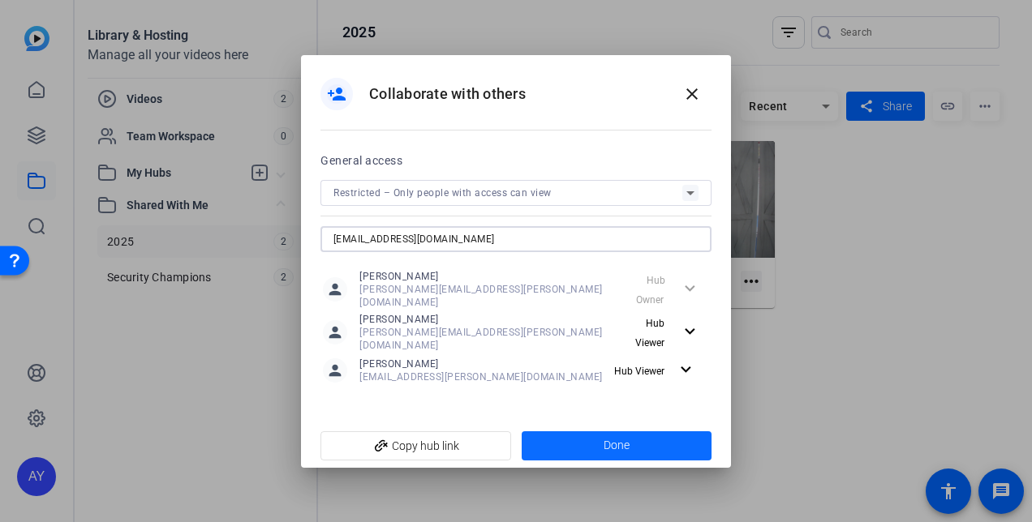
type input "[EMAIL_ADDRESS][DOMAIN_NAME]"
click at [625, 437] on span "Done" at bounding box center [617, 445] width 26 height 17
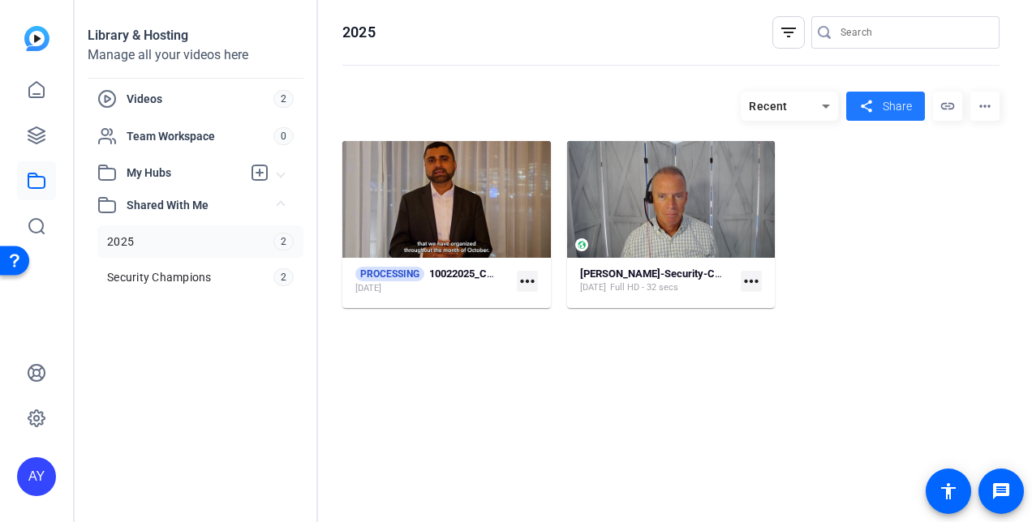
click at [900, 104] on span "Share" at bounding box center [897, 106] width 29 height 17
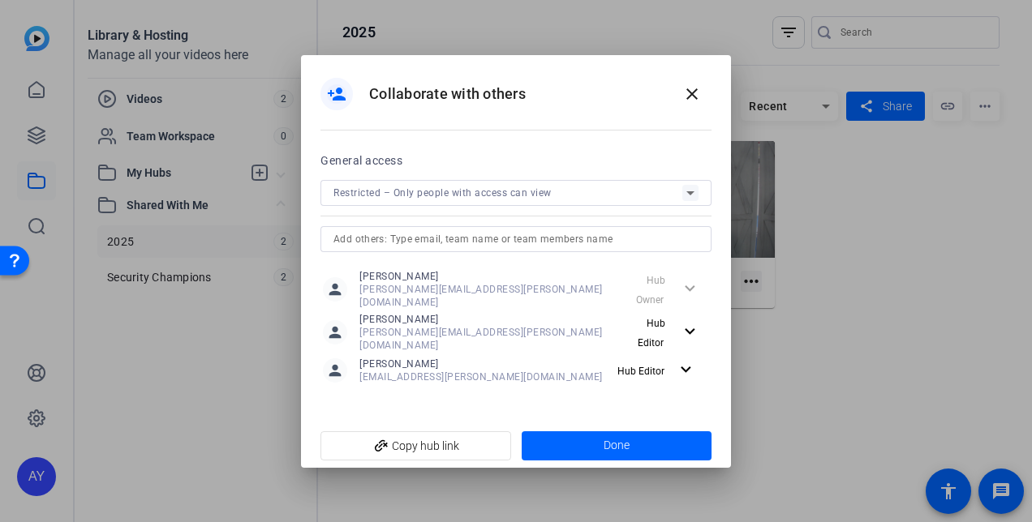
click at [564, 249] on input "text" at bounding box center [515, 239] width 365 height 19
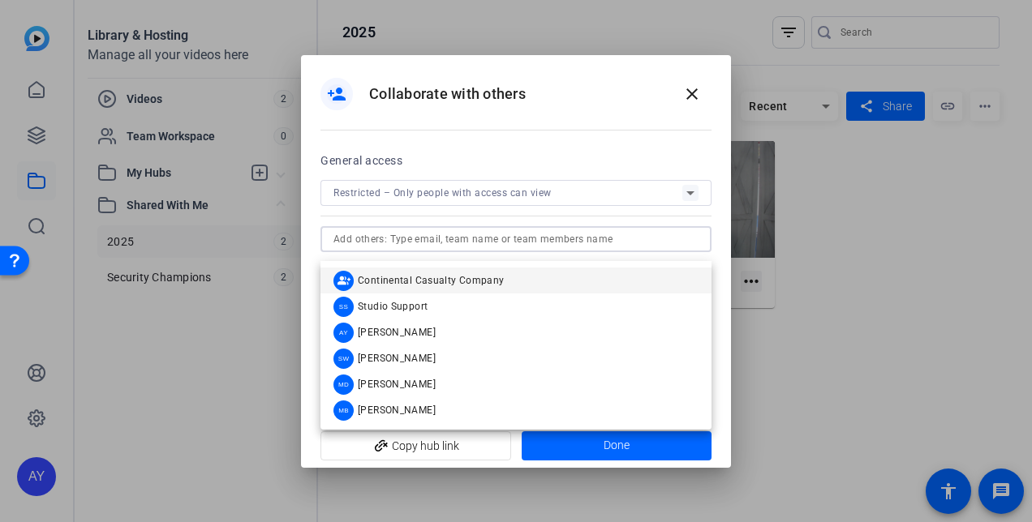
paste input "[EMAIL_ADDRESS][DOMAIN_NAME]"
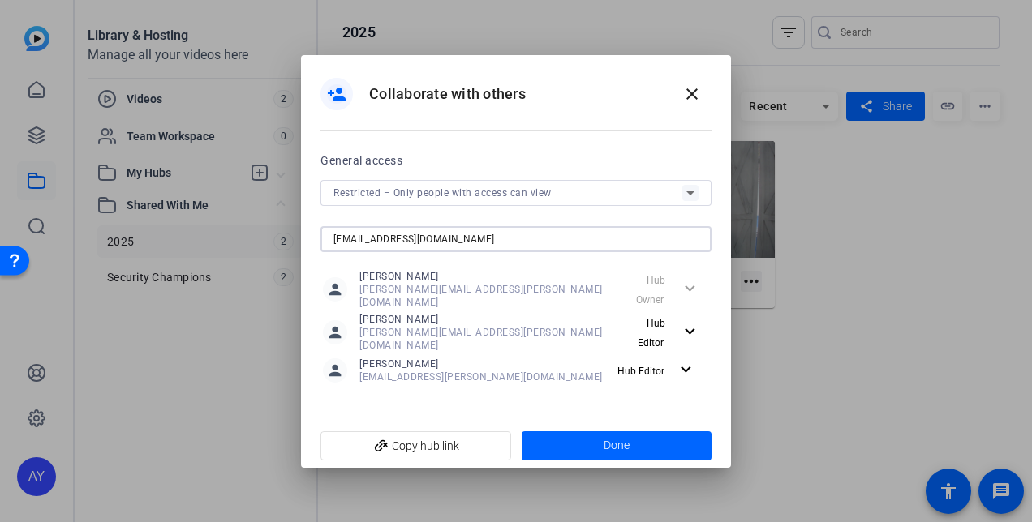
type input "[EMAIL_ADDRESS][DOMAIN_NAME]"
click at [376, 396] on openreel-access-settings "General access Restricted – Only people with access can view [EMAIL_ADDRESS][DO…" at bounding box center [515, 279] width 391 height 256
click at [591, 435] on span at bounding box center [617, 446] width 191 height 39
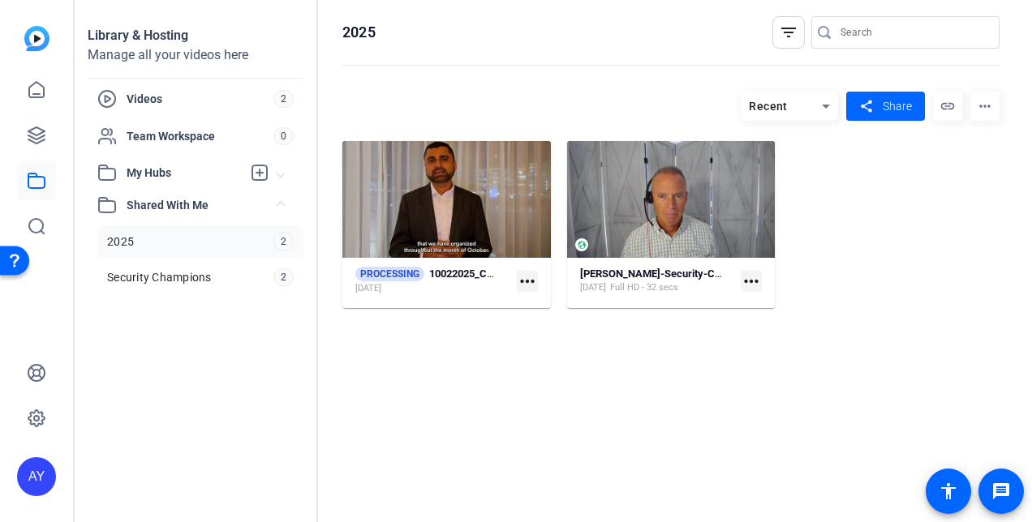
click at [219, 237] on link "2025 2" at bounding box center [200, 242] width 206 height 32
click at [896, 101] on span "Share" at bounding box center [897, 106] width 29 height 17
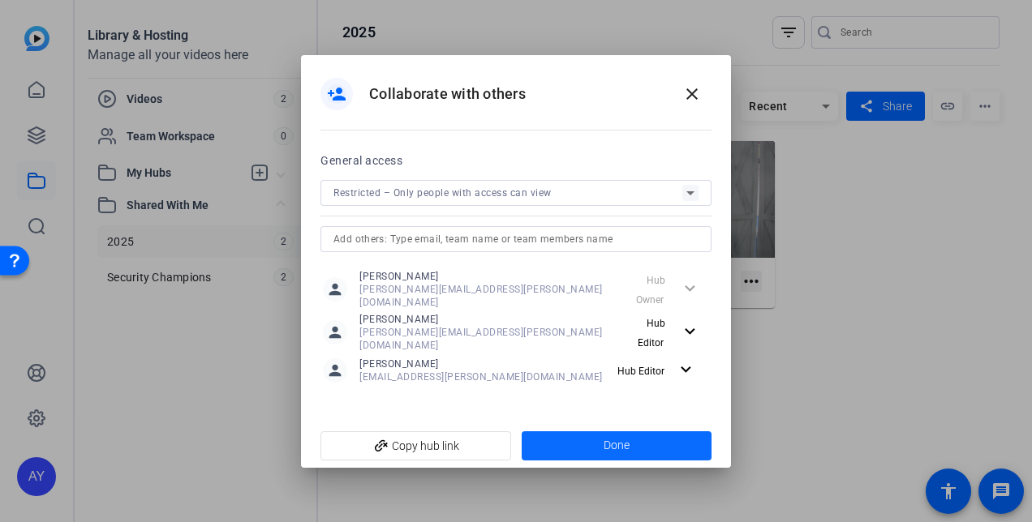
click at [646, 436] on span at bounding box center [617, 446] width 191 height 39
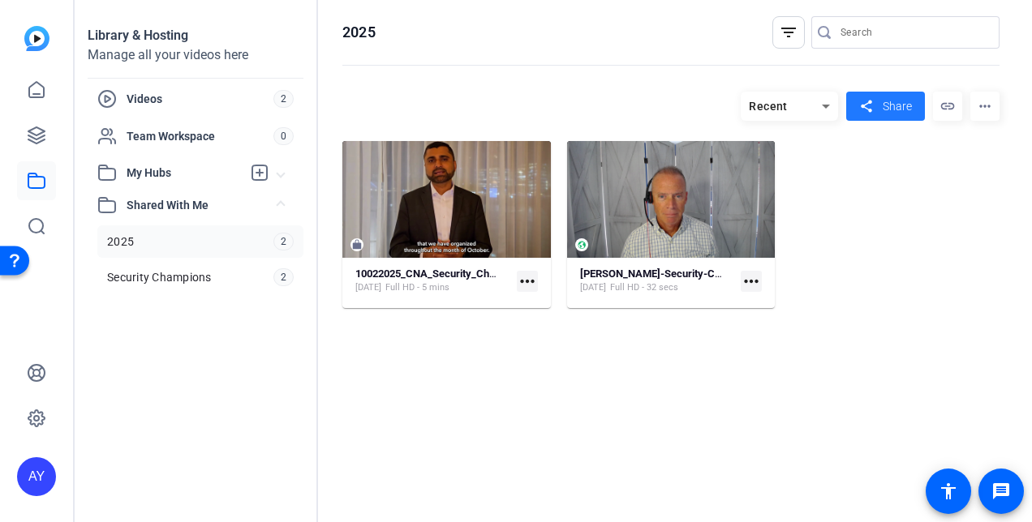
click at [573, 91] on hosting-toolbar "Recent share Share link more_horiz" at bounding box center [670, 113] width 657 height 58
click at [34, 415] on icon at bounding box center [36, 418] width 19 height 19
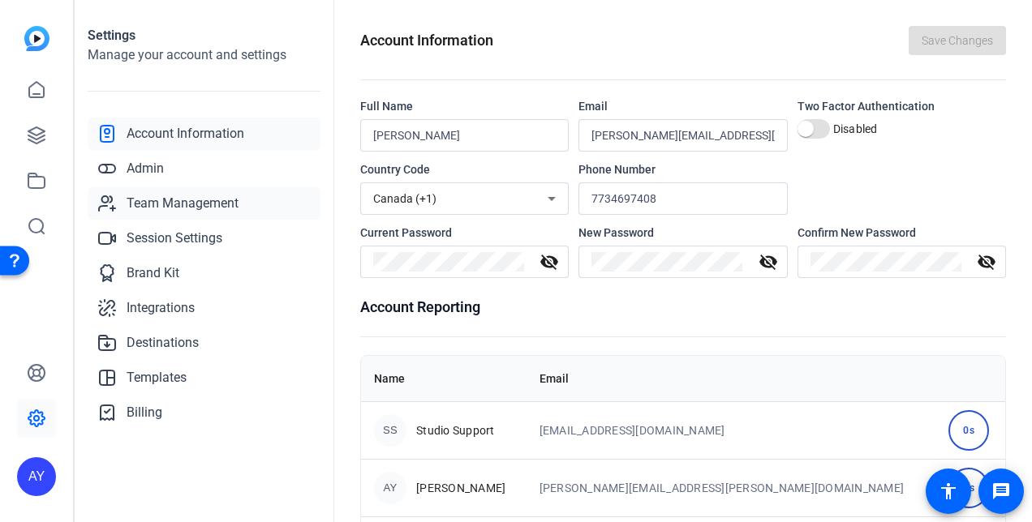
click at [185, 208] on span "Team Management" at bounding box center [183, 203] width 112 height 19
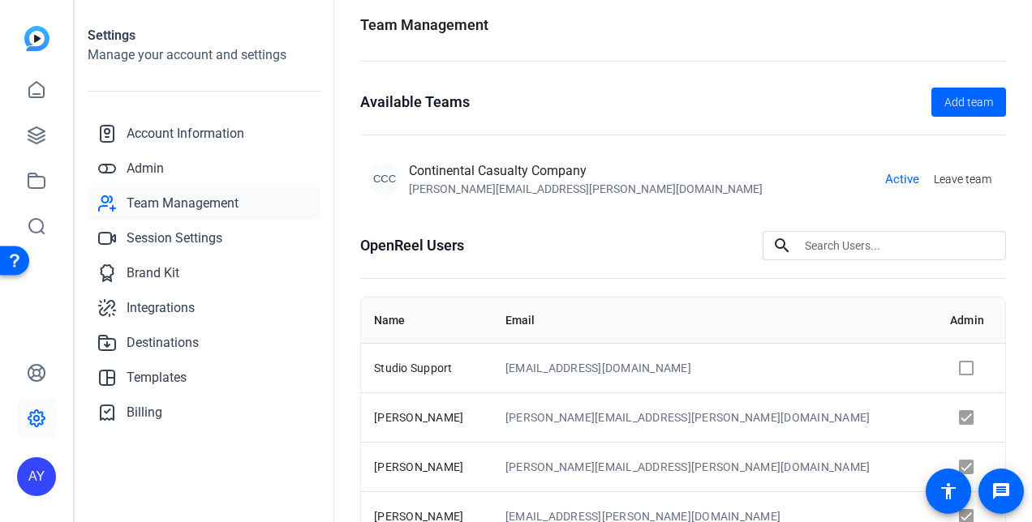
scroll to position [174, 0]
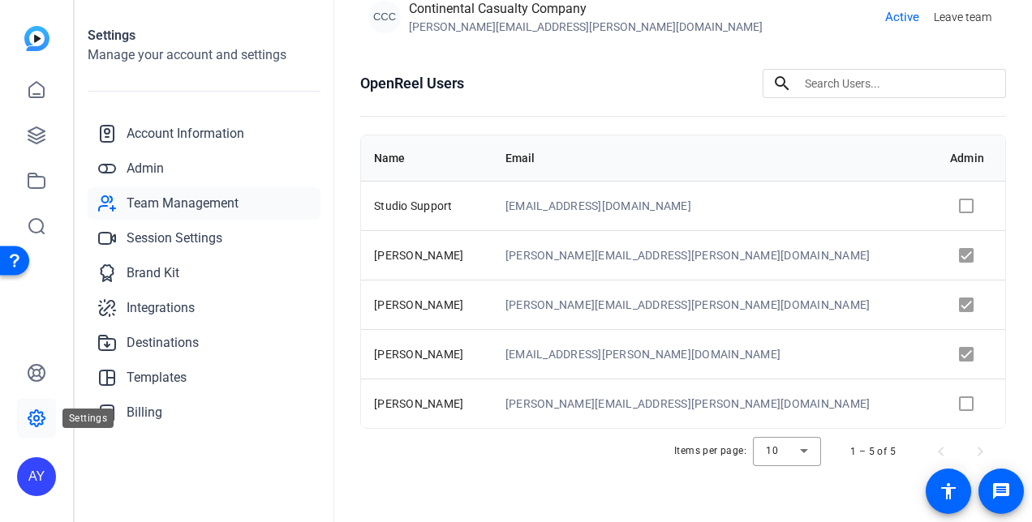
click at [38, 415] on icon at bounding box center [36, 418] width 19 height 19
